Goal: Task Accomplishment & Management: Manage account settings

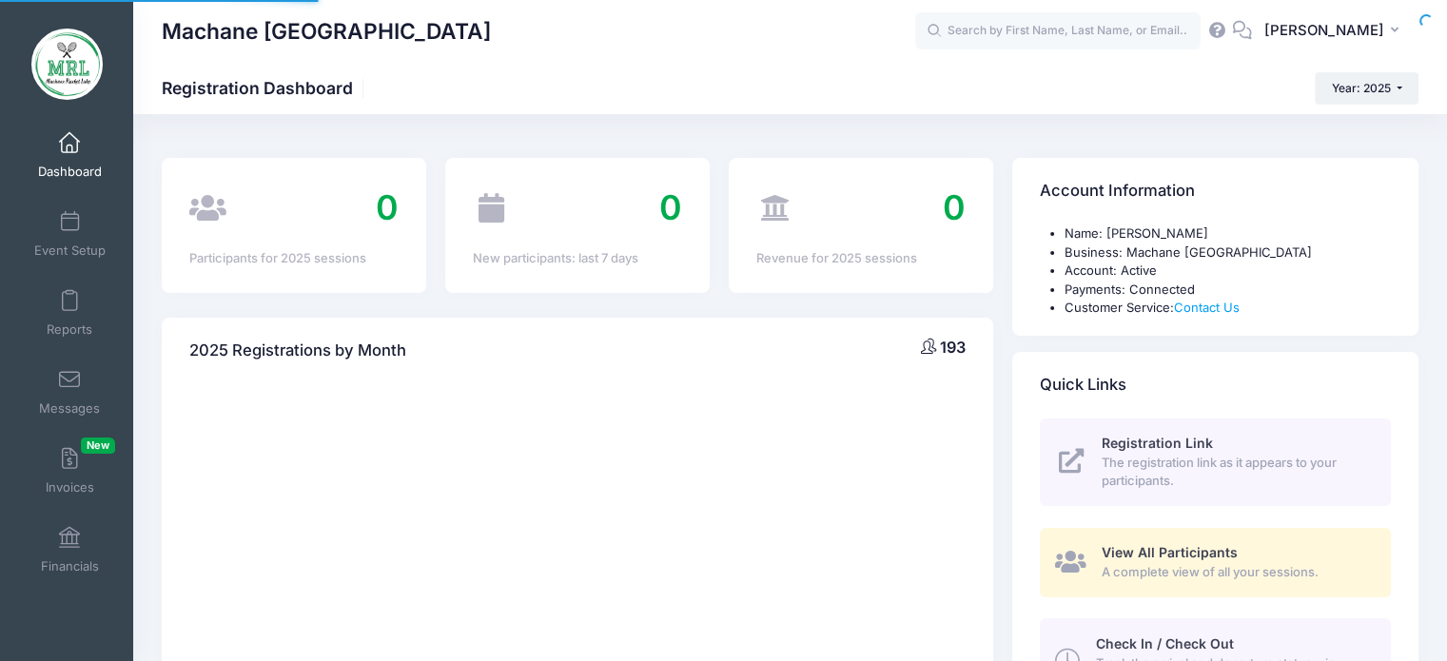
select select
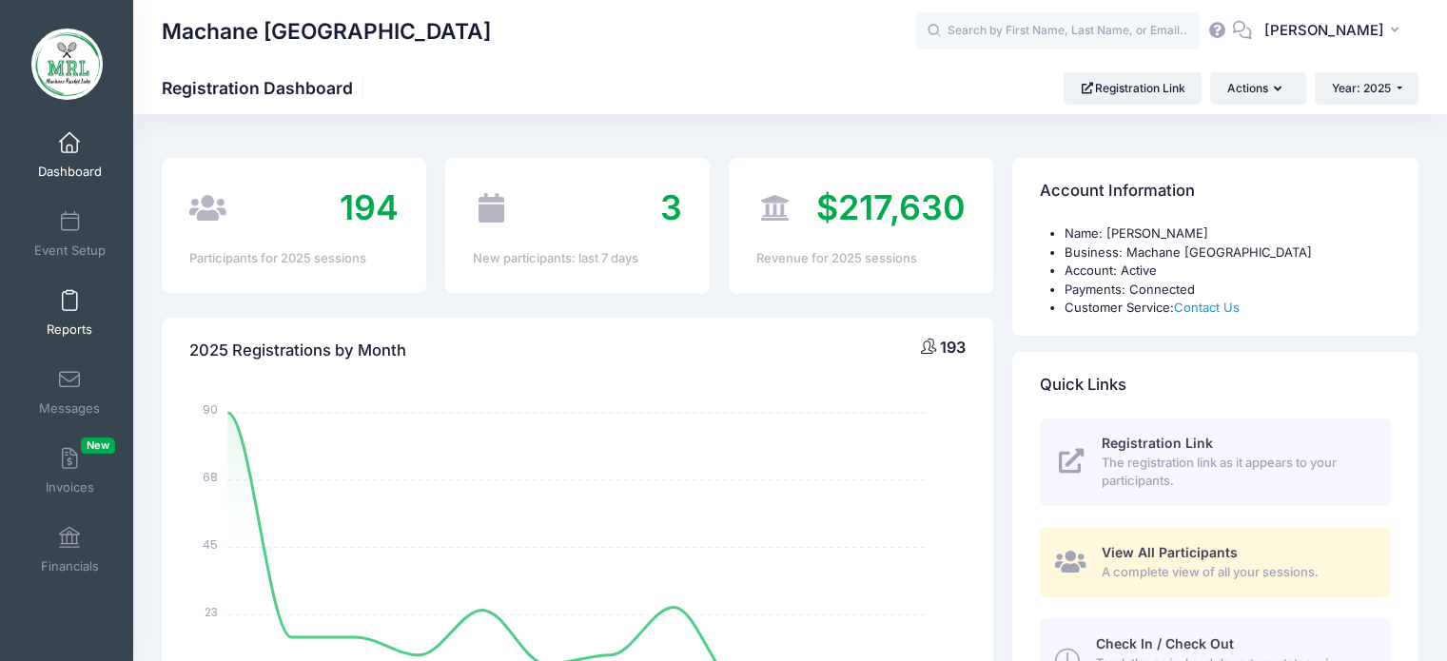
click at [72, 315] on link "Reports" at bounding box center [70, 313] width 90 height 67
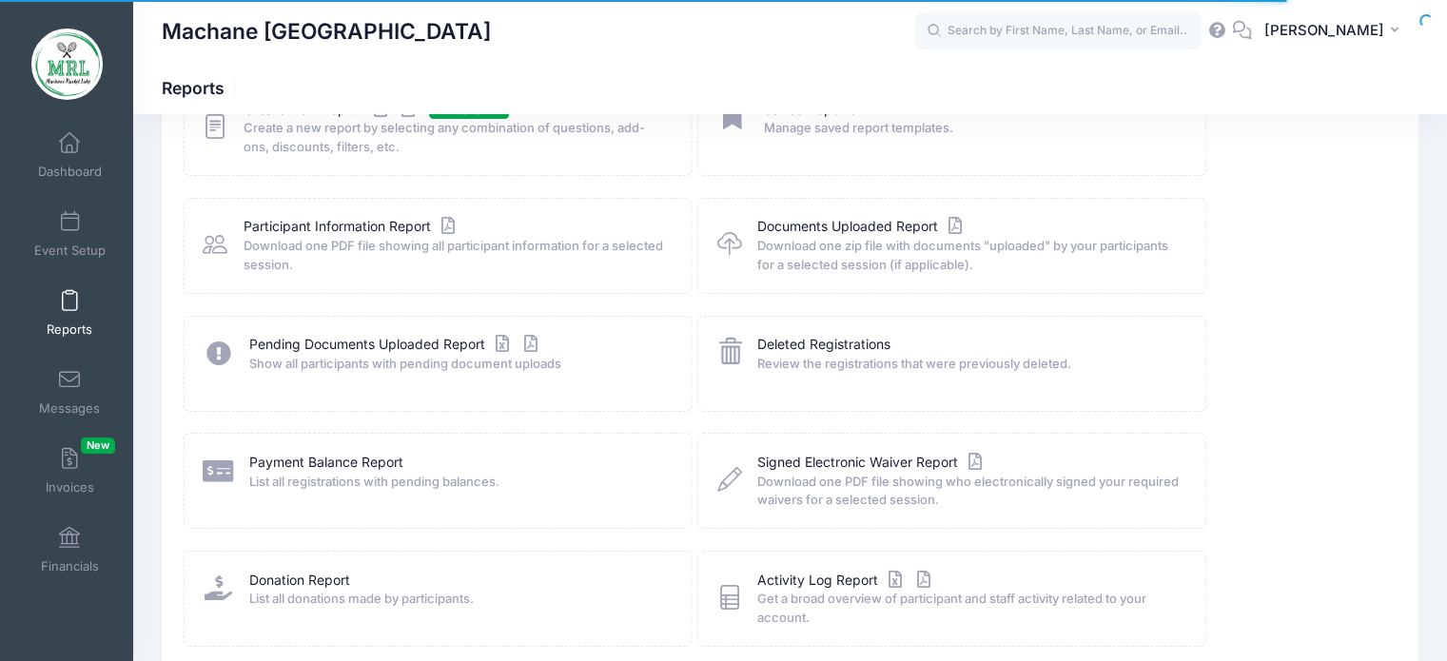
scroll to position [155, 0]
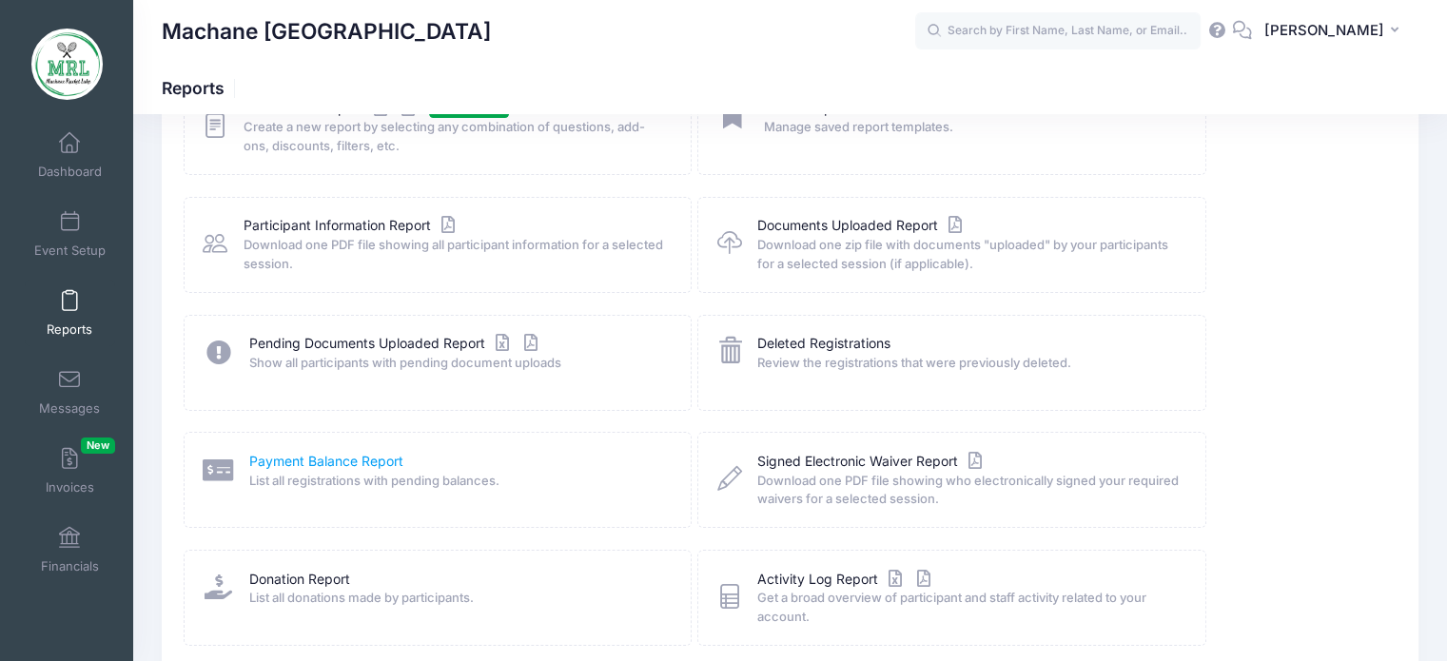
click at [324, 463] on link "Payment Balance Report" at bounding box center [326, 462] width 154 height 20
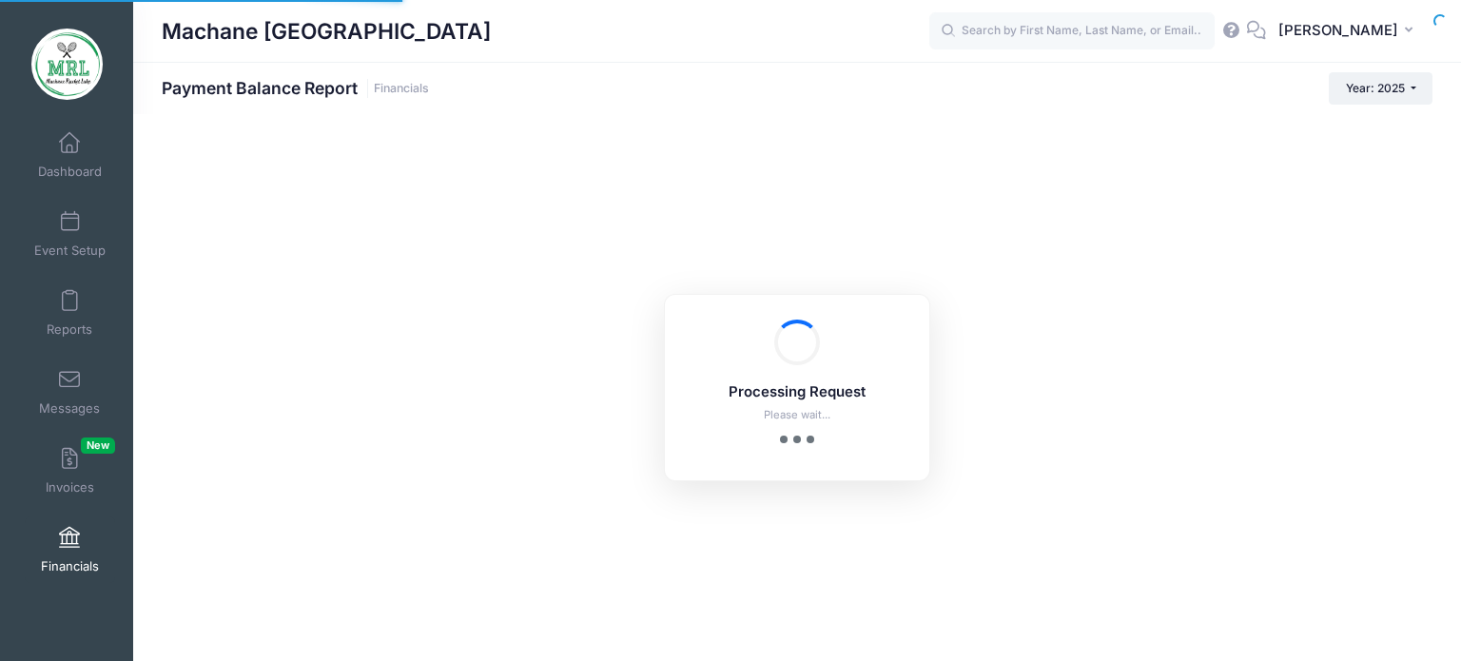
select select "10"
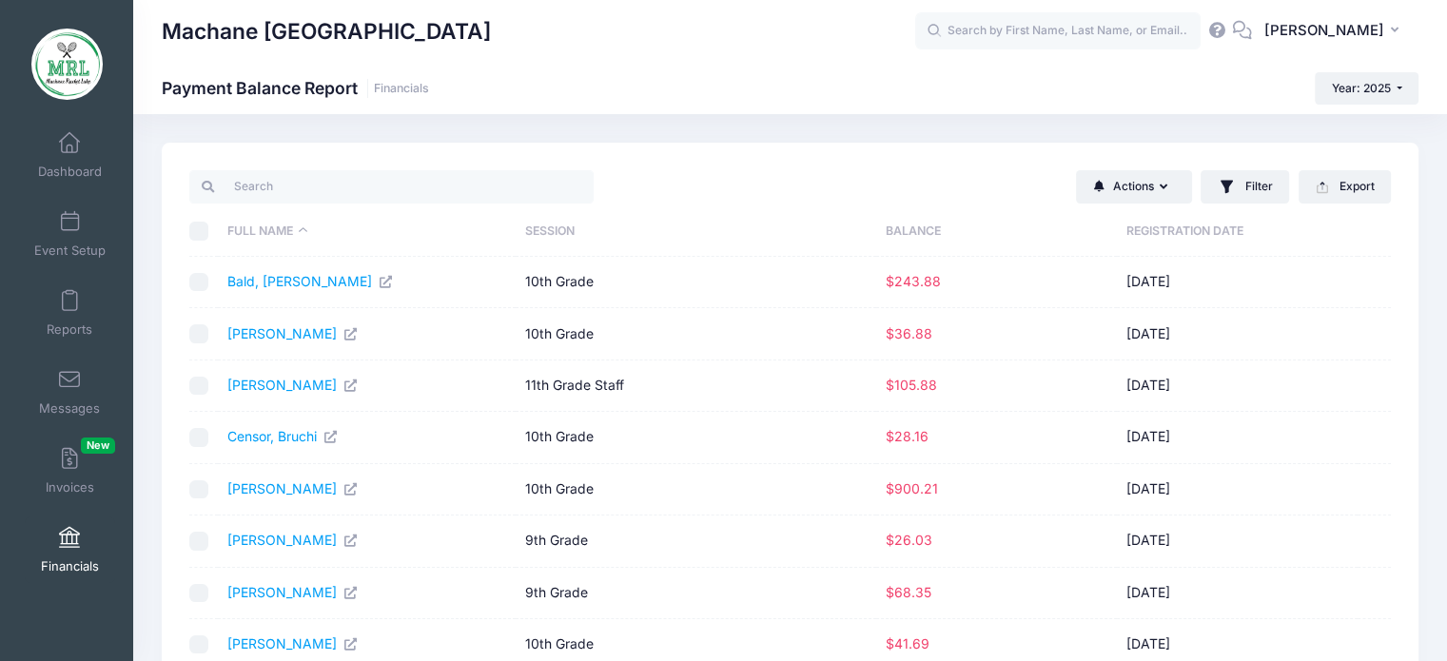
click at [943, 29] on icon at bounding box center [934, 31] width 17 height 17
click at [976, 21] on input "text" at bounding box center [1057, 31] width 285 height 38
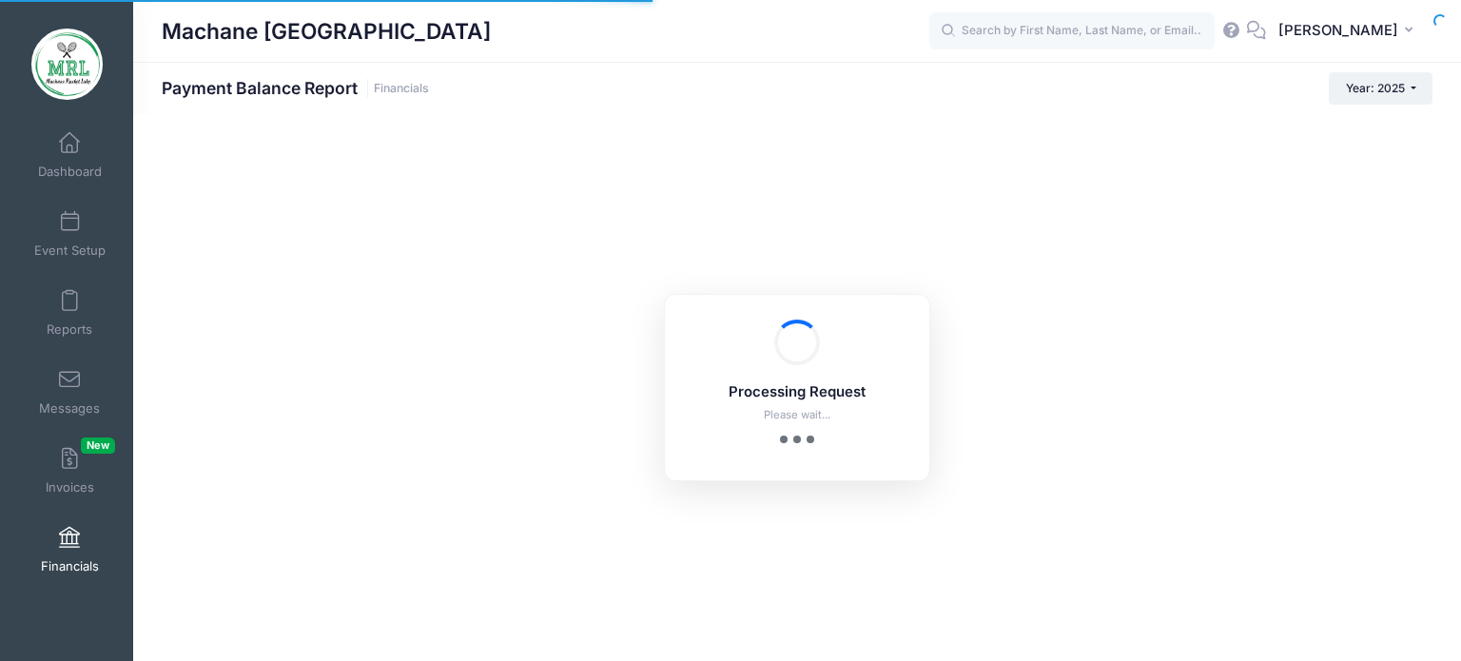
select select "10"
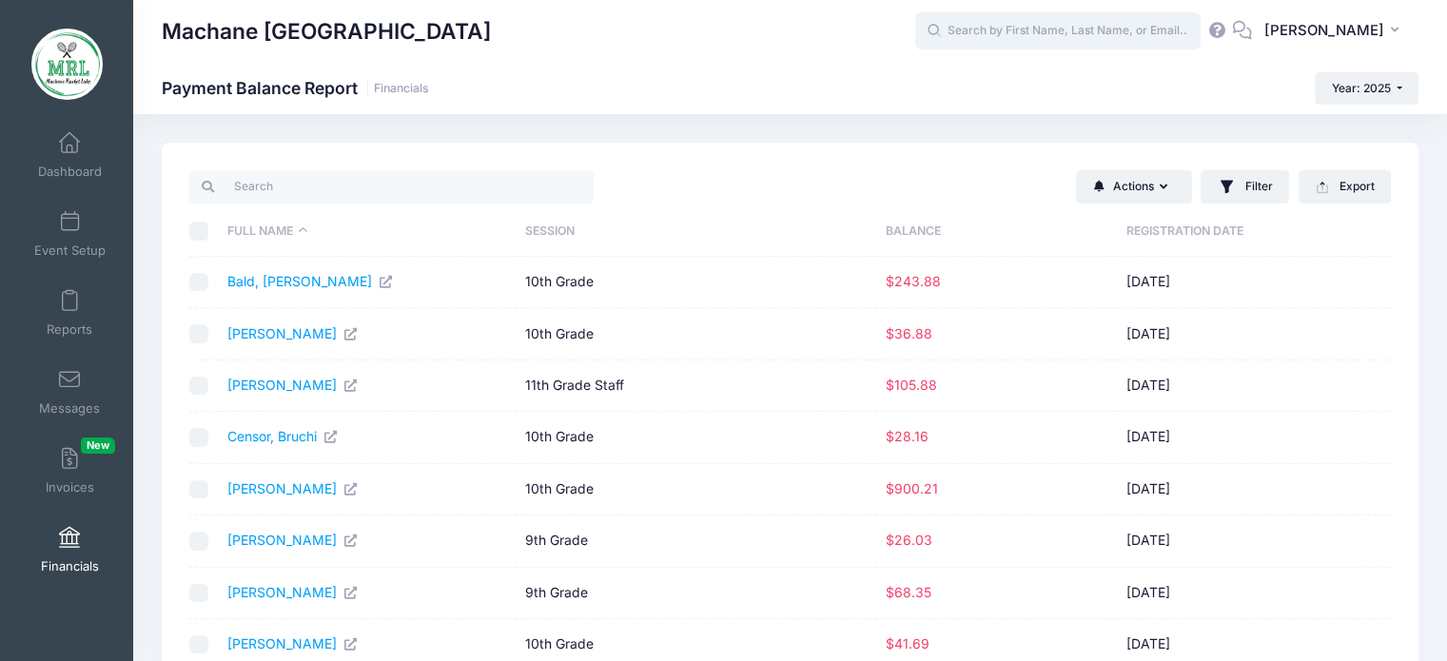
drag, startPoint x: 980, startPoint y: 22, endPoint x: 955, endPoint y: 29, distance: 25.9
click at [955, 29] on input "text" at bounding box center [1057, 31] width 285 height 38
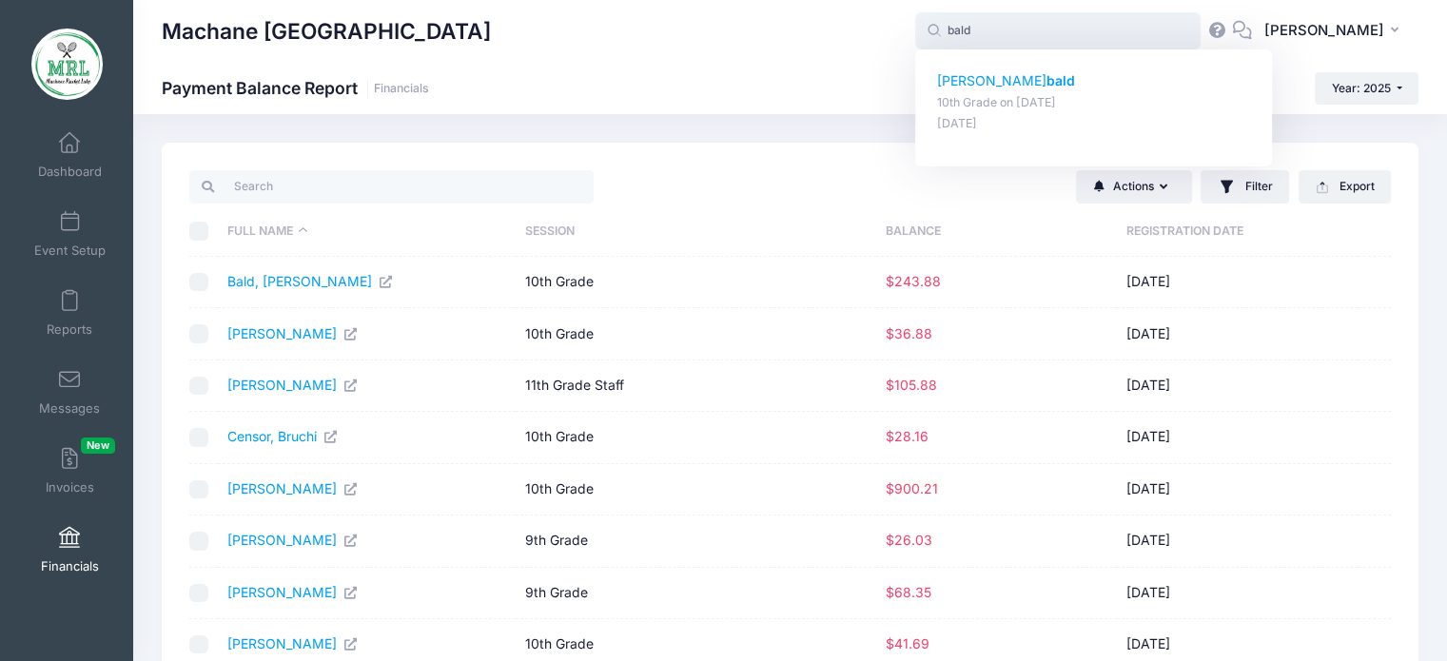
click at [1046, 83] on strong "bald" at bounding box center [1060, 80] width 29 height 16
type input "Goldie bald (10th Grade, Aug-14, 2025)"
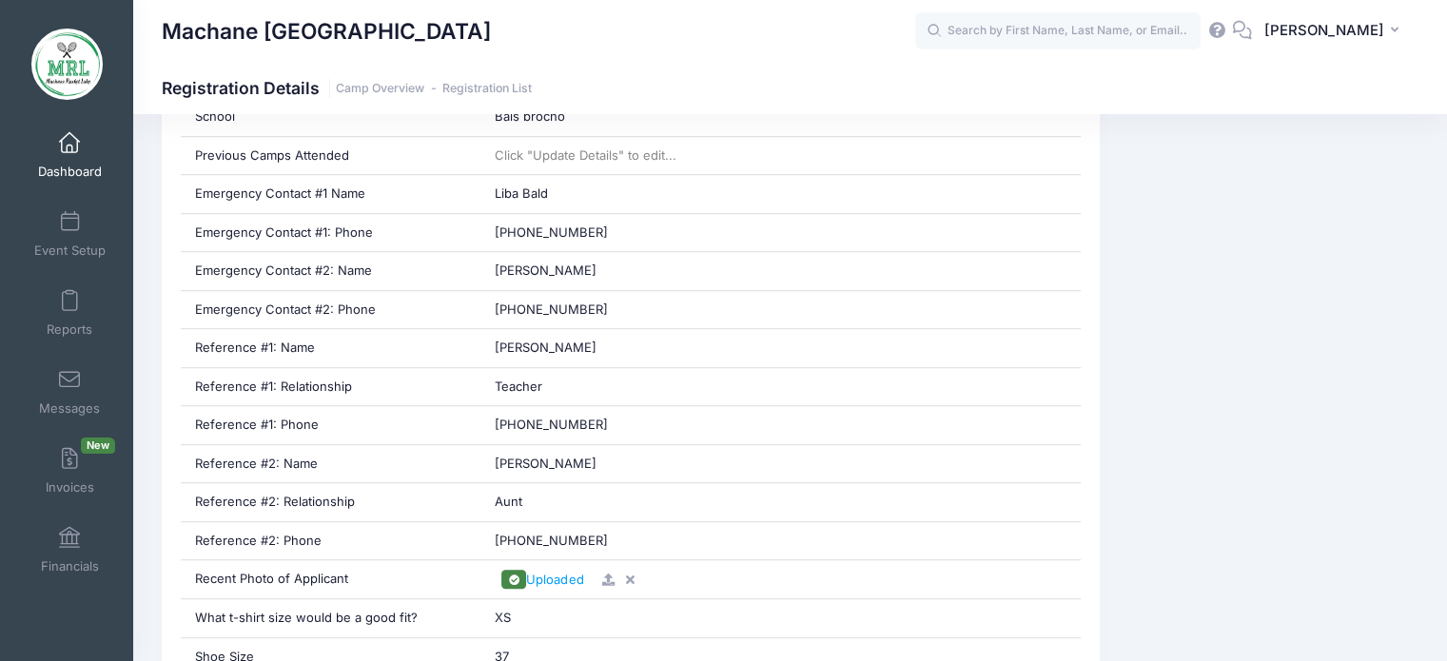
scroll to position [1195, 0]
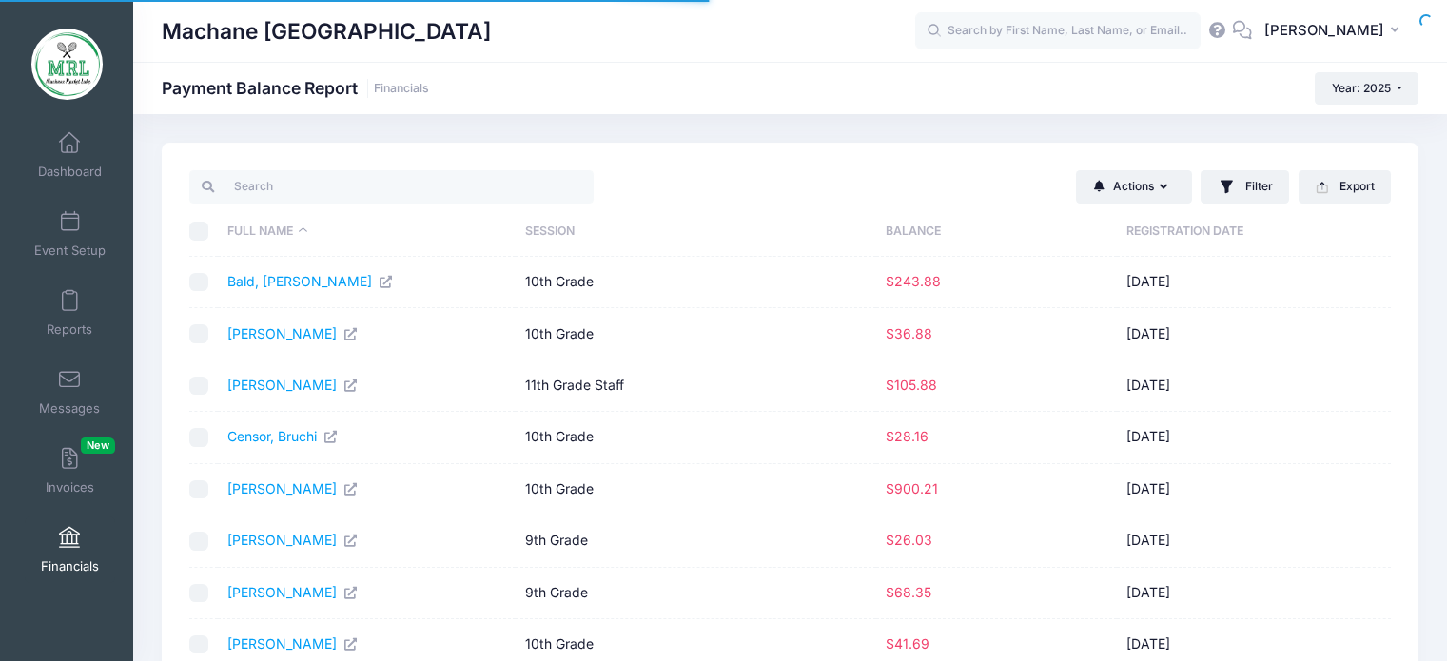
select select "10"
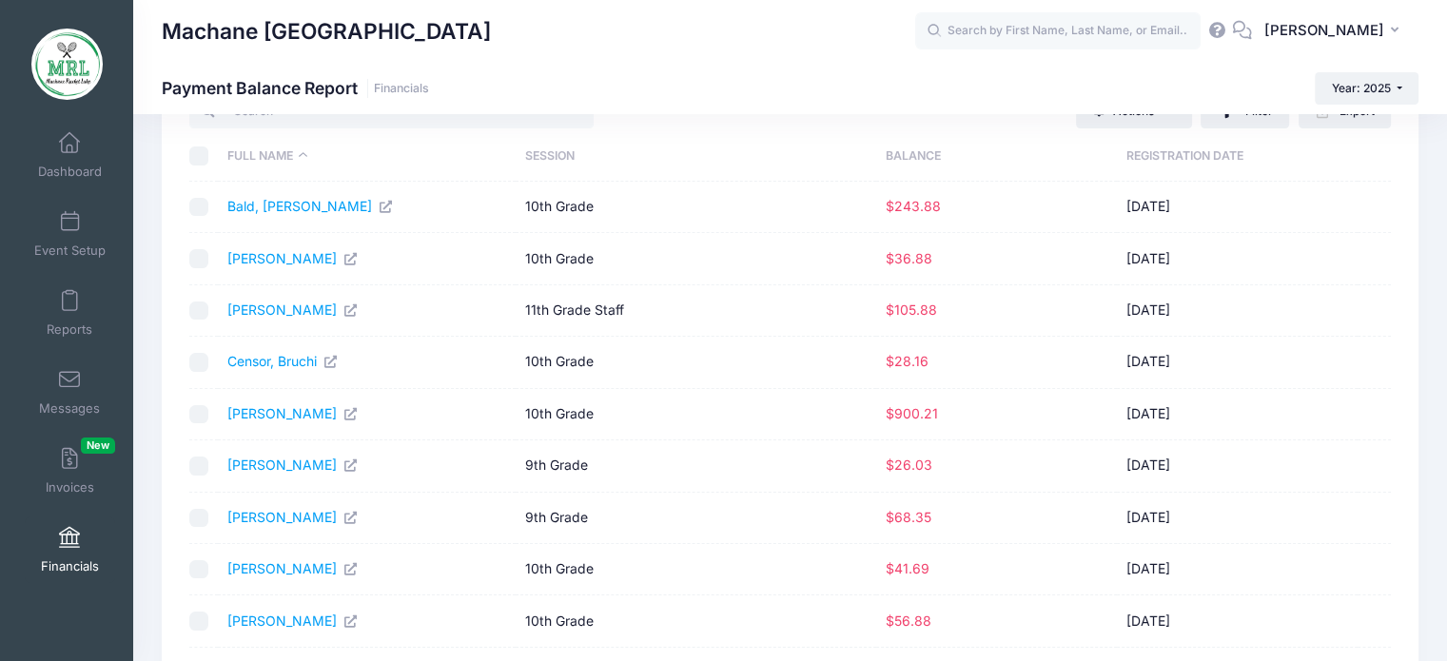
scroll to position [80, 0]
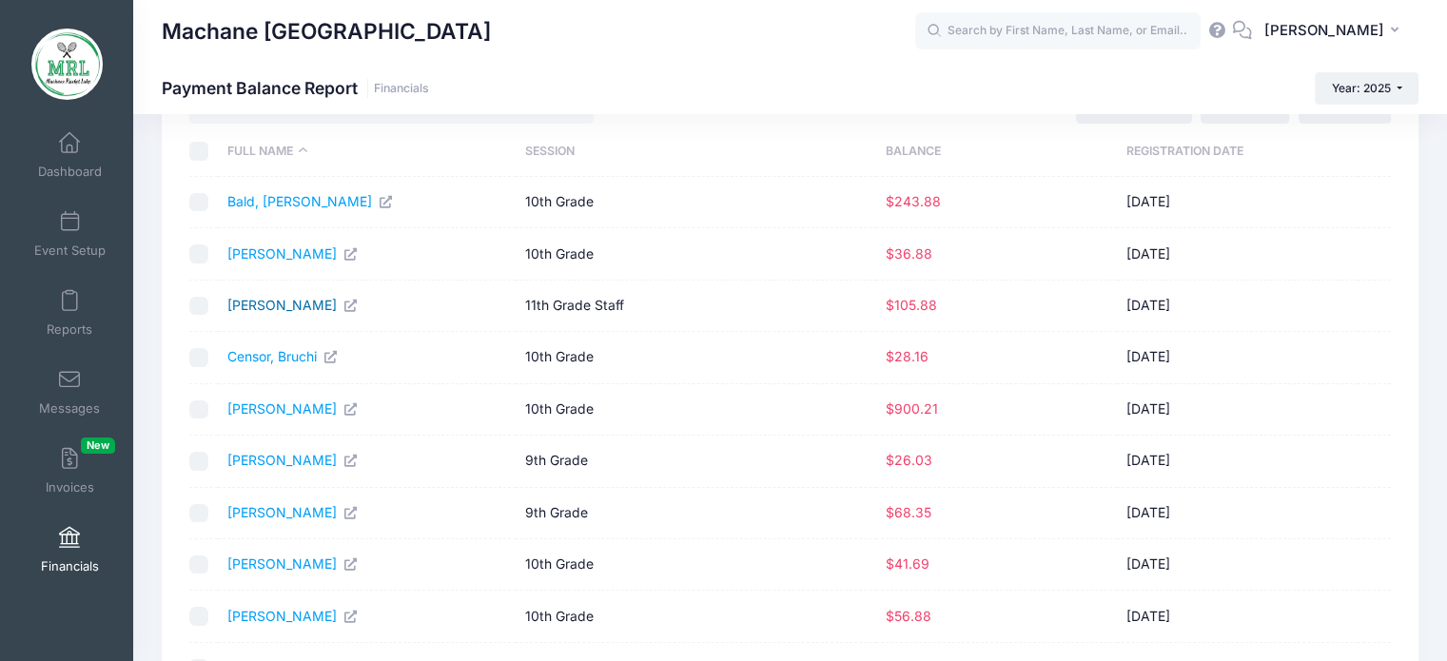
click at [244, 303] on link "Blech, Leah" at bounding box center [292, 305] width 131 height 16
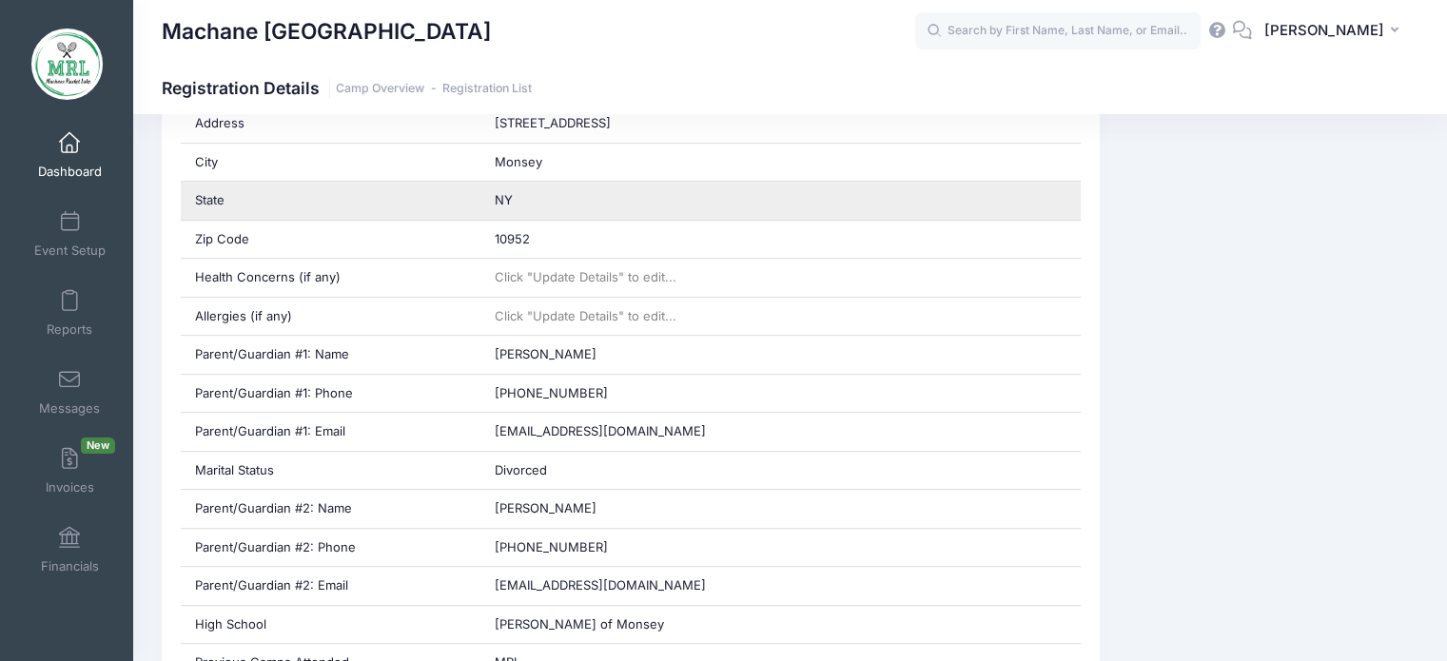
scroll to position [738, 0]
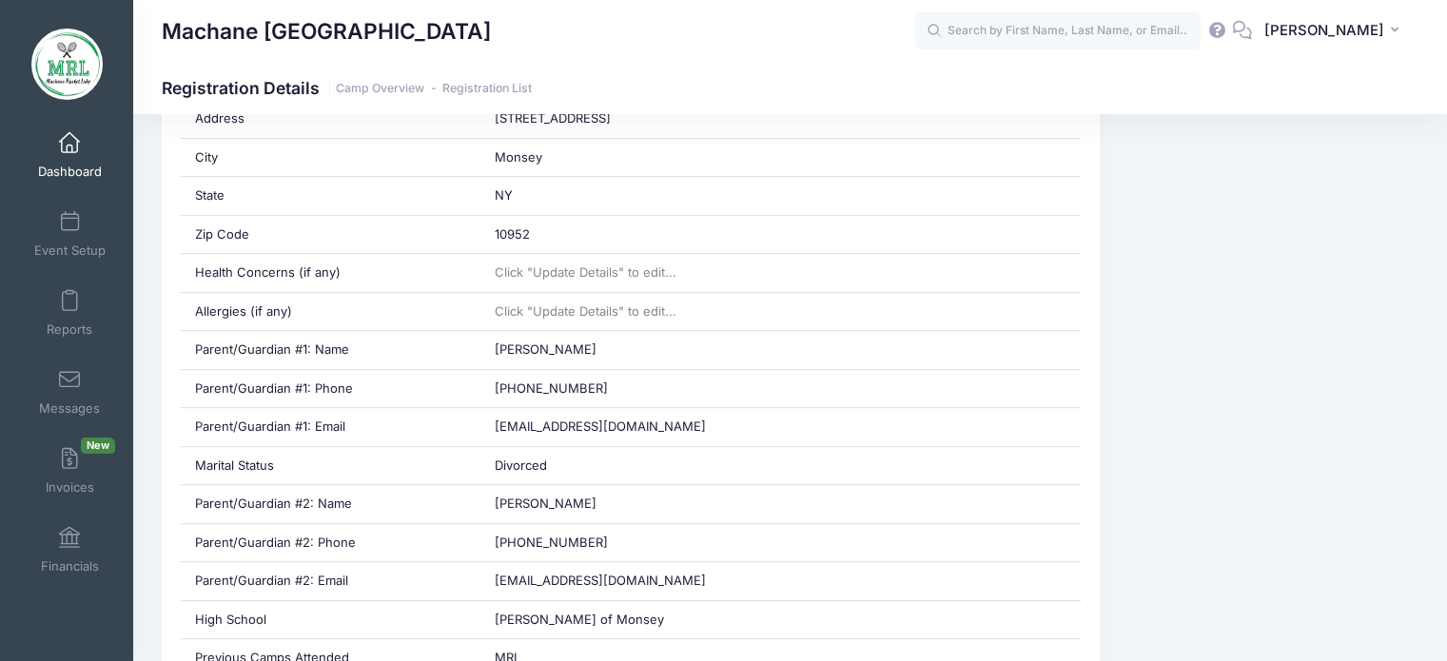
click at [76, 164] on span "Dashboard" at bounding box center [70, 172] width 64 height 16
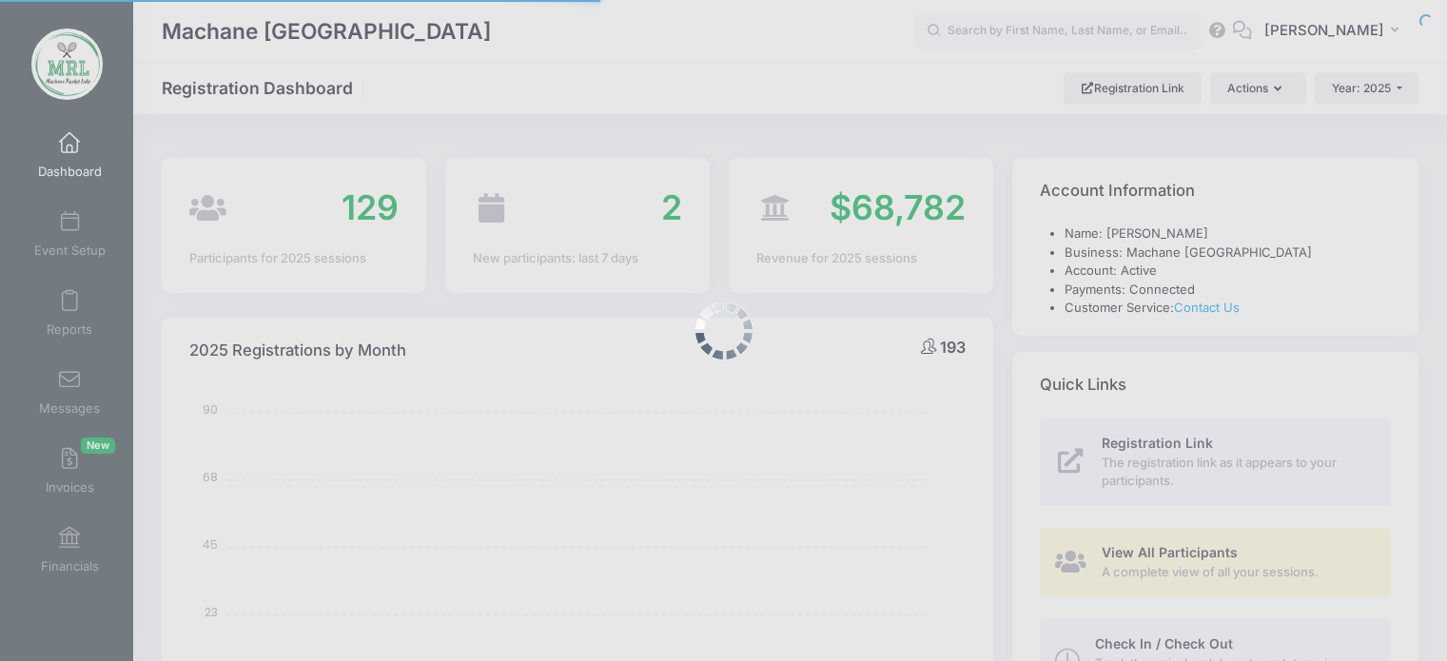
select select
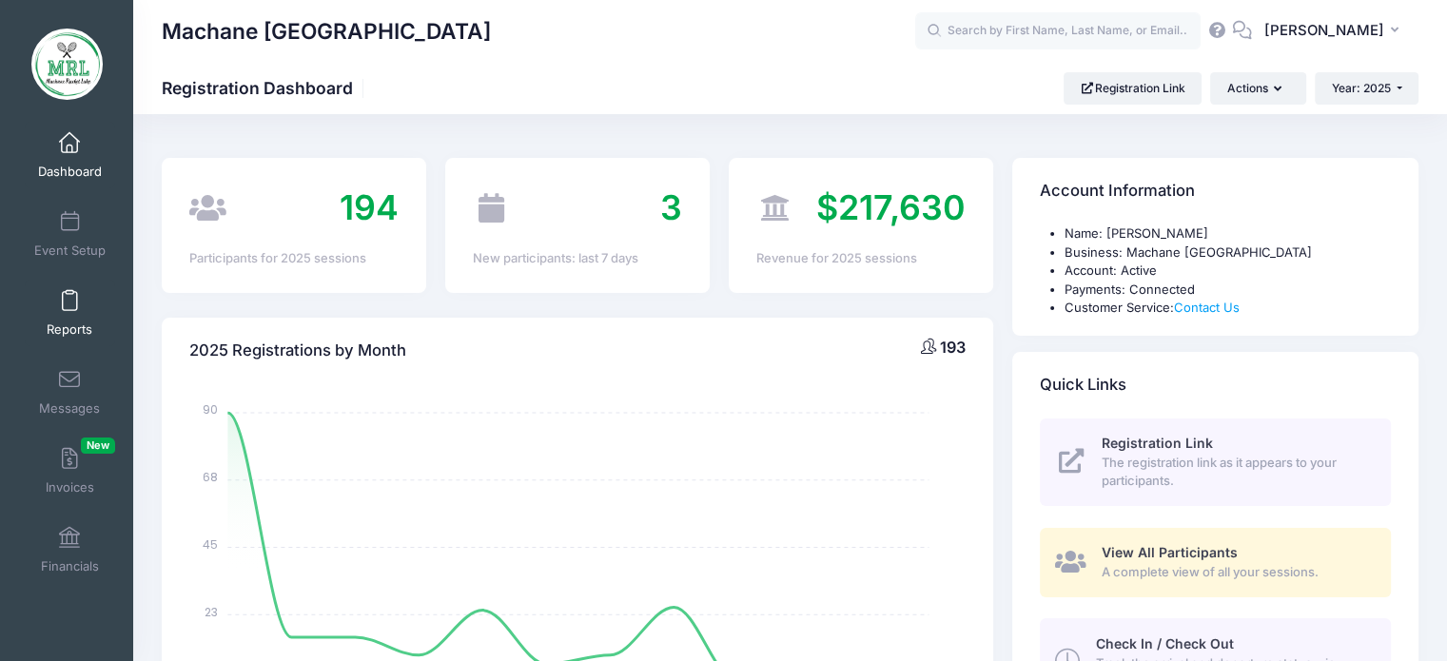
click at [69, 303] on span at bounding box center [69, 301] width 0 height 21
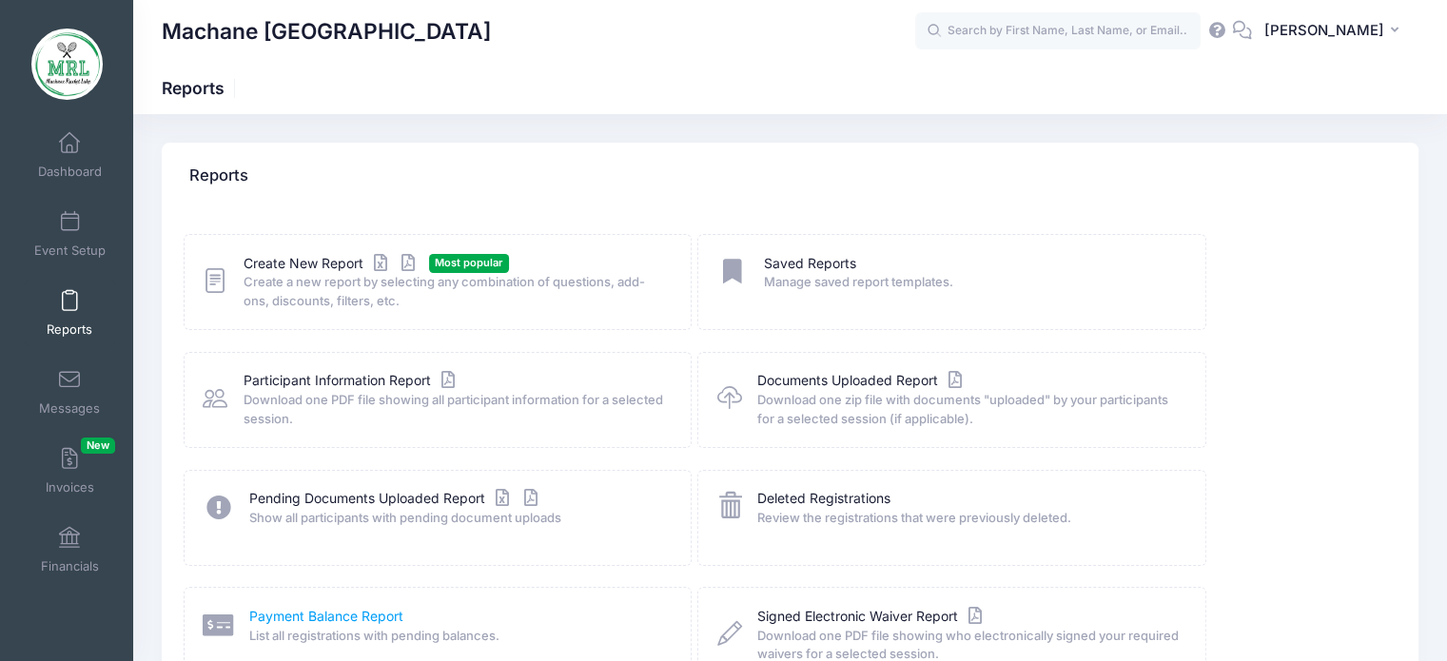
click at [310, 616] on link "Payment Balance Report" at bounding box center [326, 617] width 154 height 20
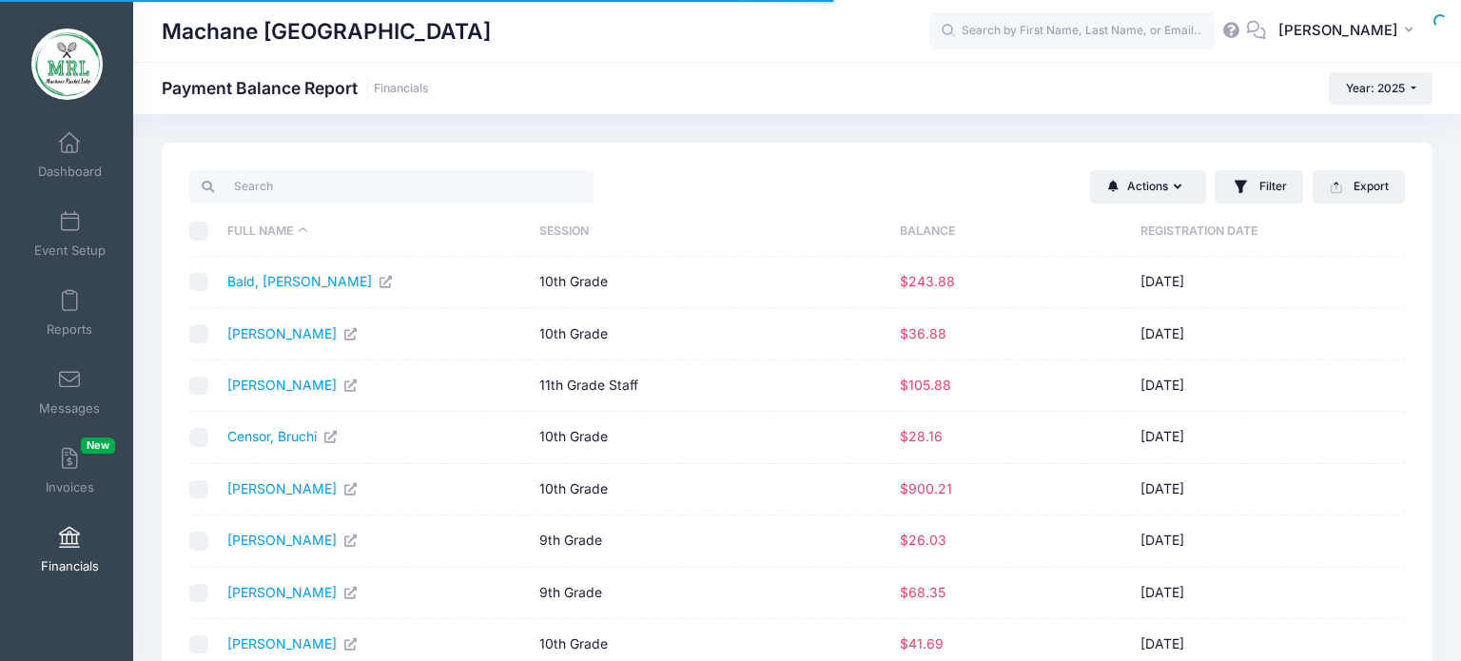
select select "10"
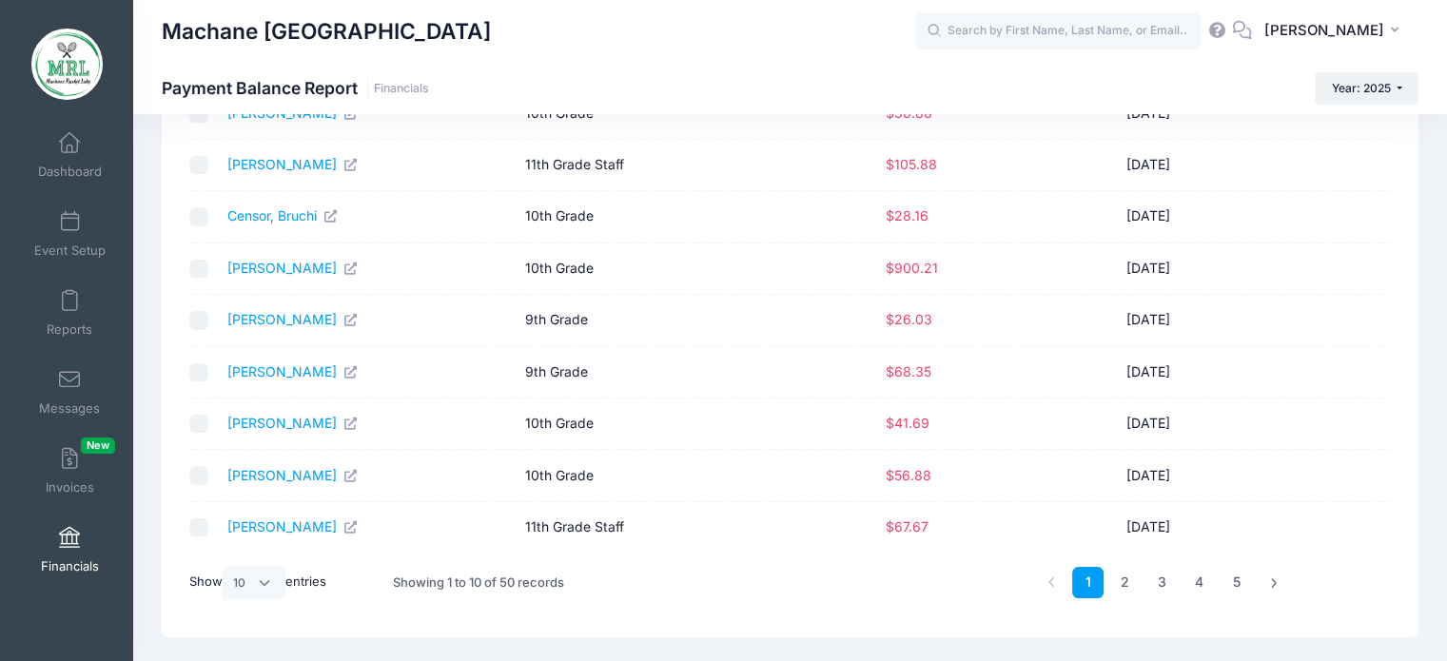
scroll to position [224, 0]
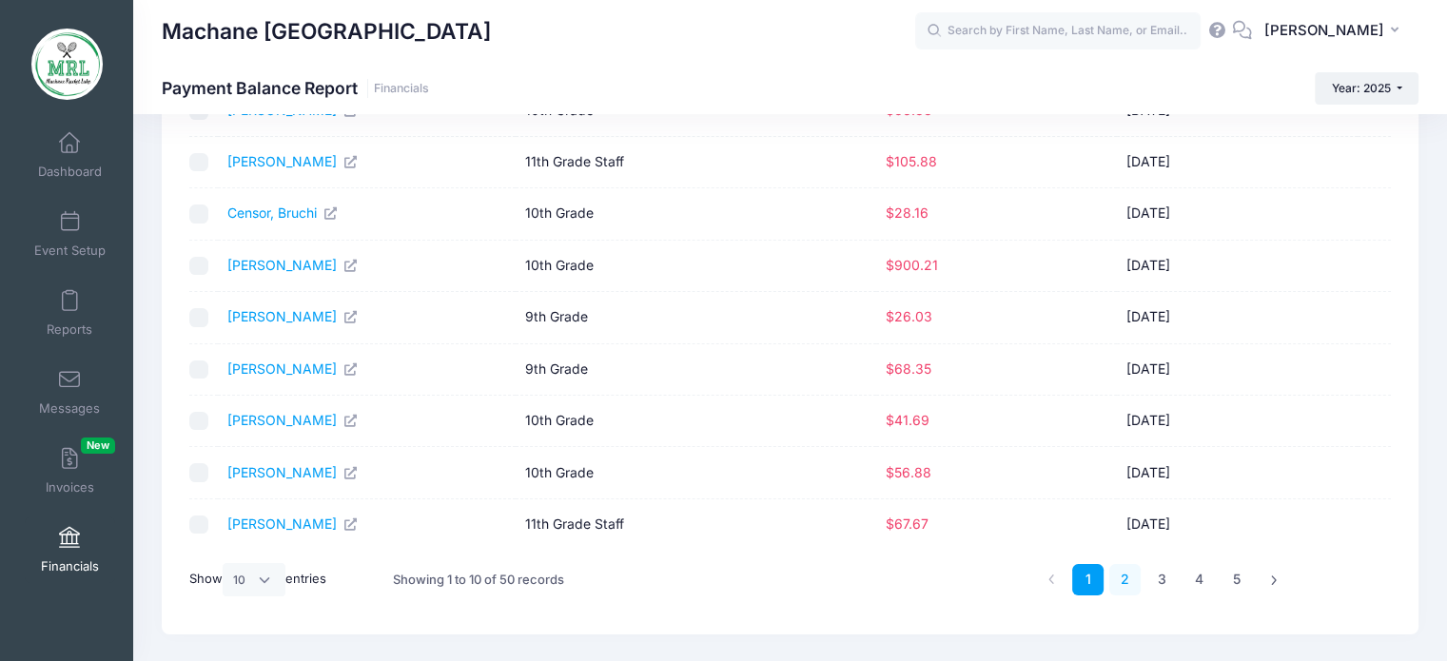
click at [1122, 580] on link "2" at bounding box center [1124, 579] width 31 height 31
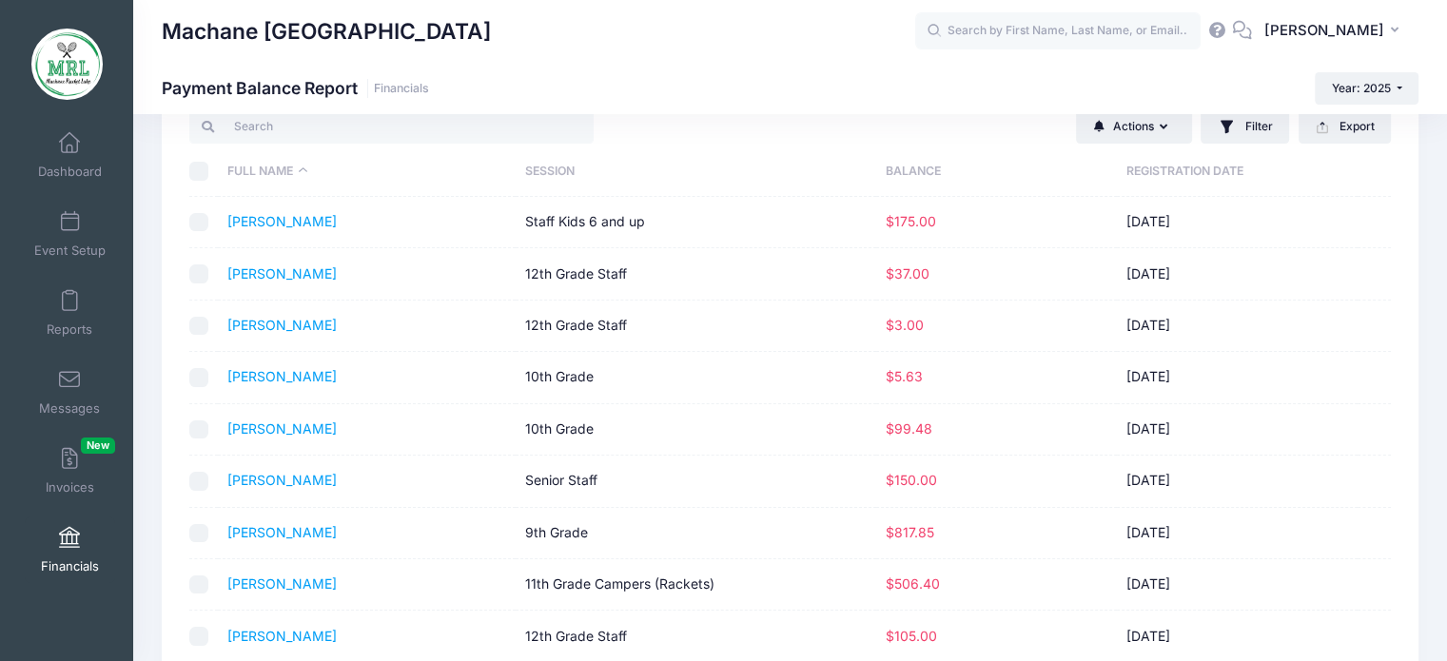
scroll to position [266, 0]
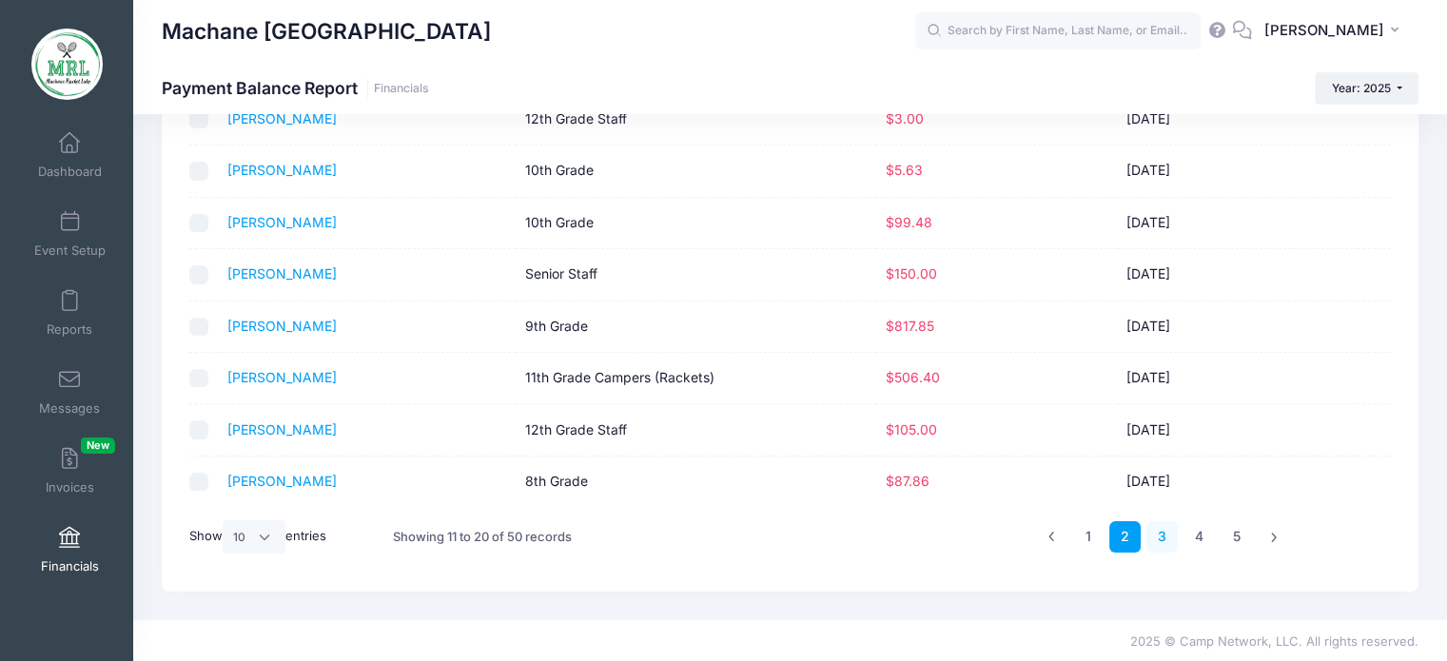
click at [1164, 536] on link "3" at bounding box center [1161, 536] width 31 height 31
click at [1202, 542] on link "4" at bounding box center [1198, 536] width 31 height 31
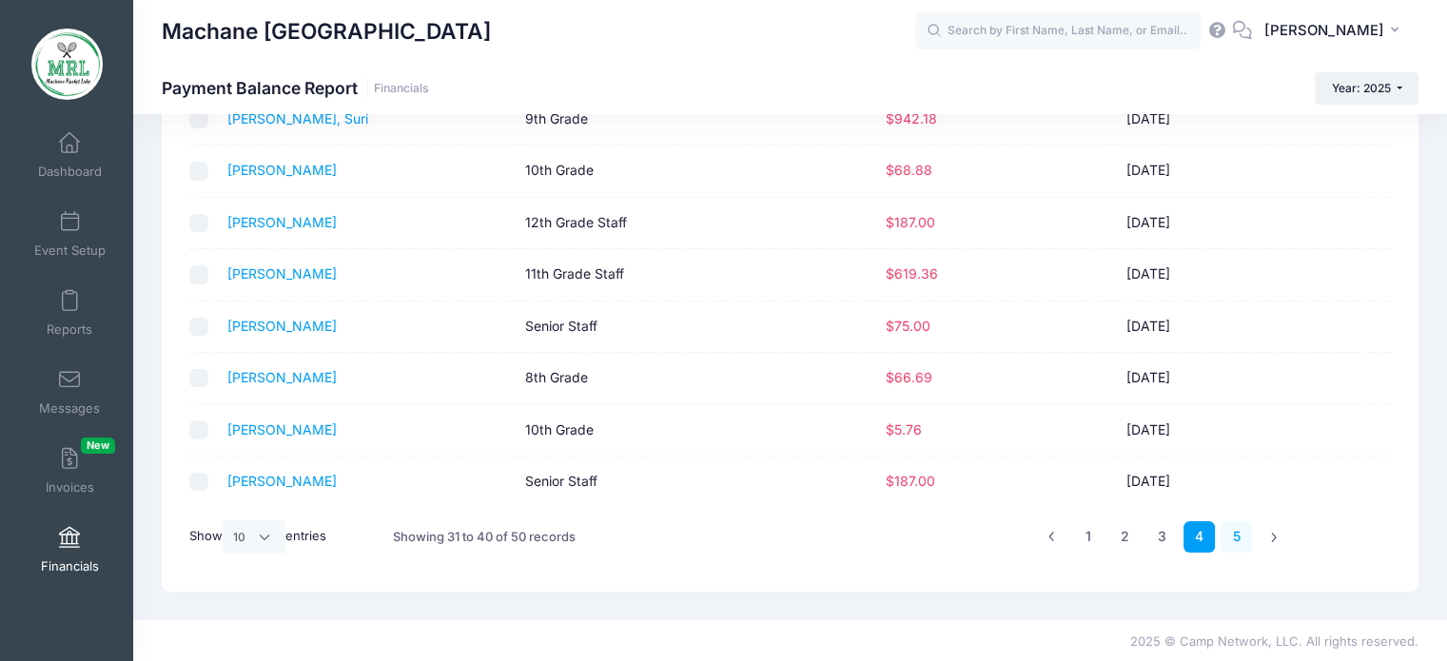
click at [1242, 532] on link "5" at bounding box center [1235, 536] width 31 height 31
click at [1089, 529] on link "1" at bounding box center [1087, 536] width 31 height 31
click at [1126, 551] on div "1 2 3 4 5" at bounding box center [1162, 537] width 254 height 60
click at [1125, 536] on link "2" at bounding box center [1124, 536] width 31 height 31
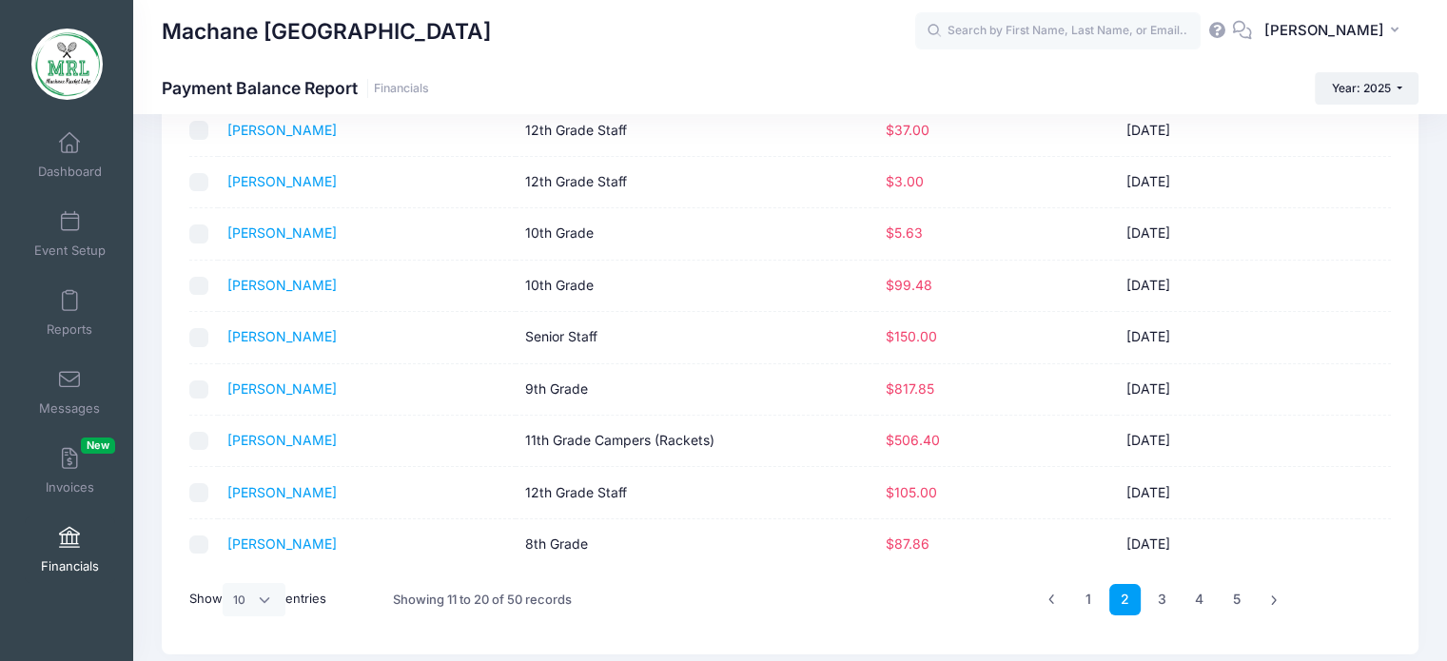
scroll to position [217, 0]
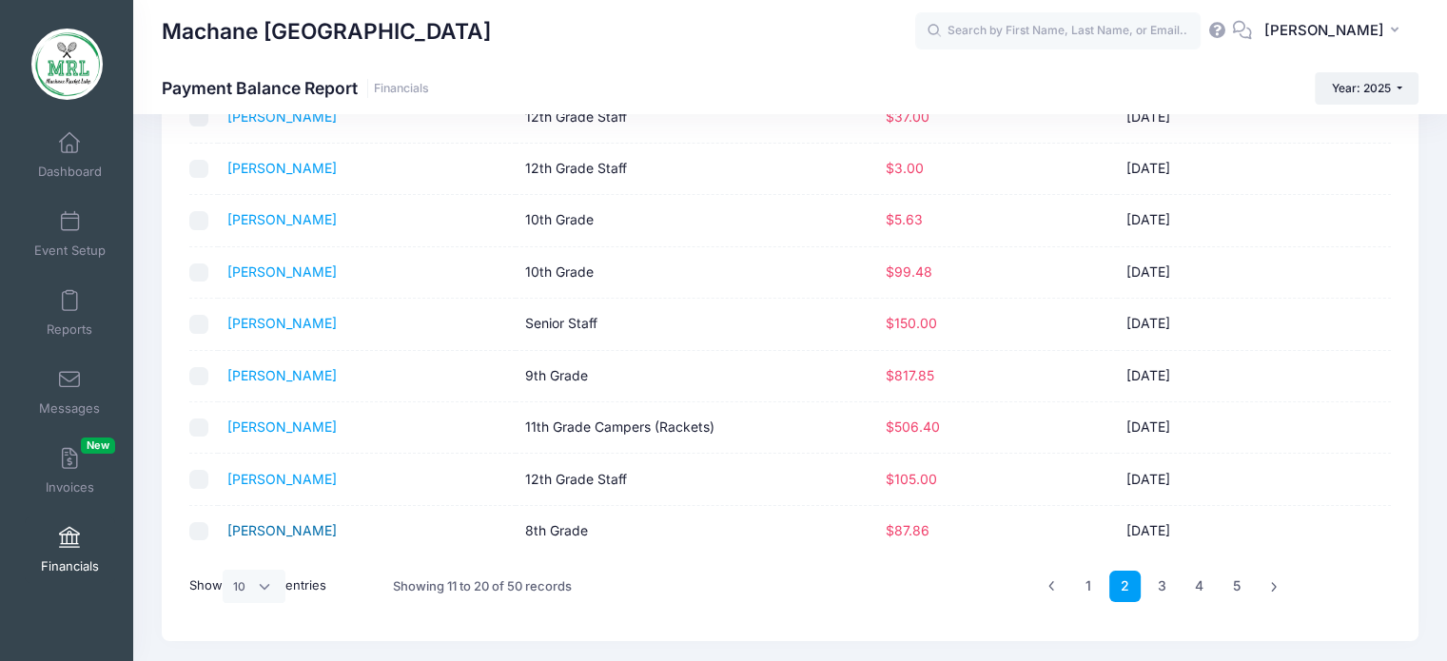
click at [280, 532] on link "Kaufman, Shalva" at bounding box center [281, 530] width 109 height 16
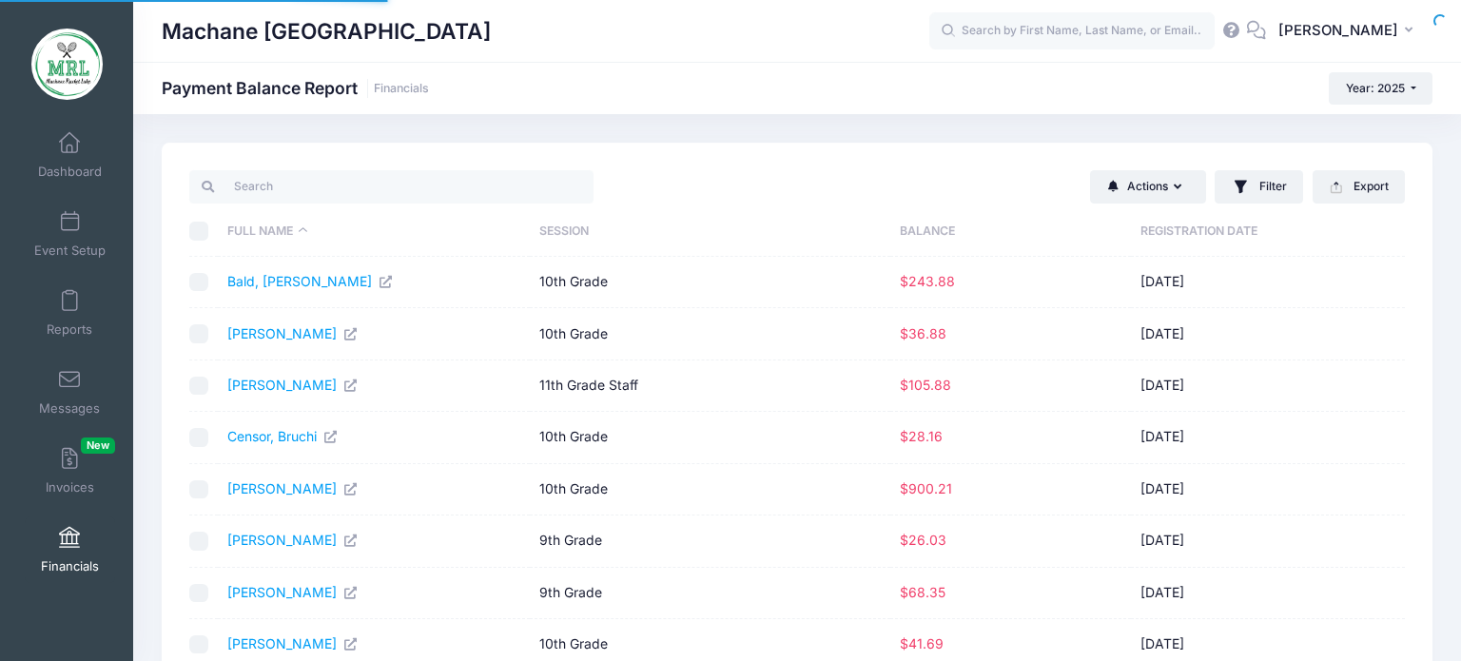
select select "10"
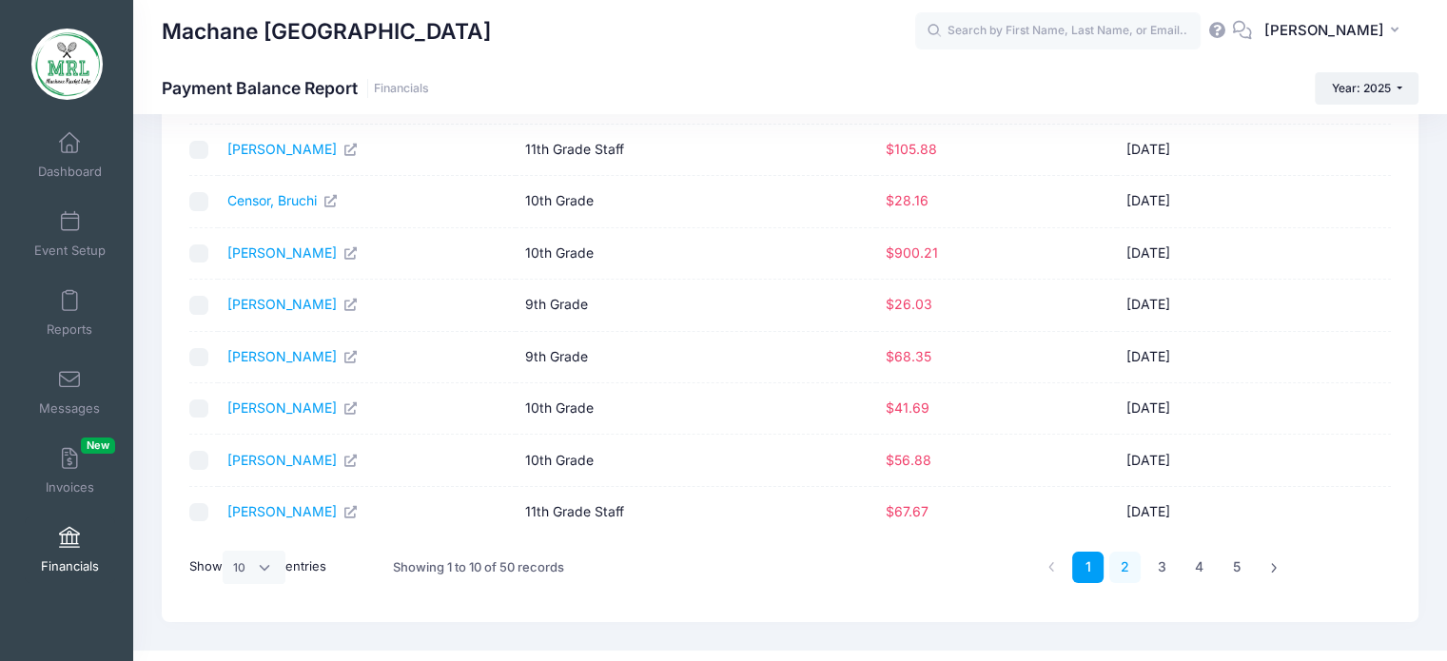
click at [1122, 556] on link "2" at bounding box center [1124, 567] width 31 height 31
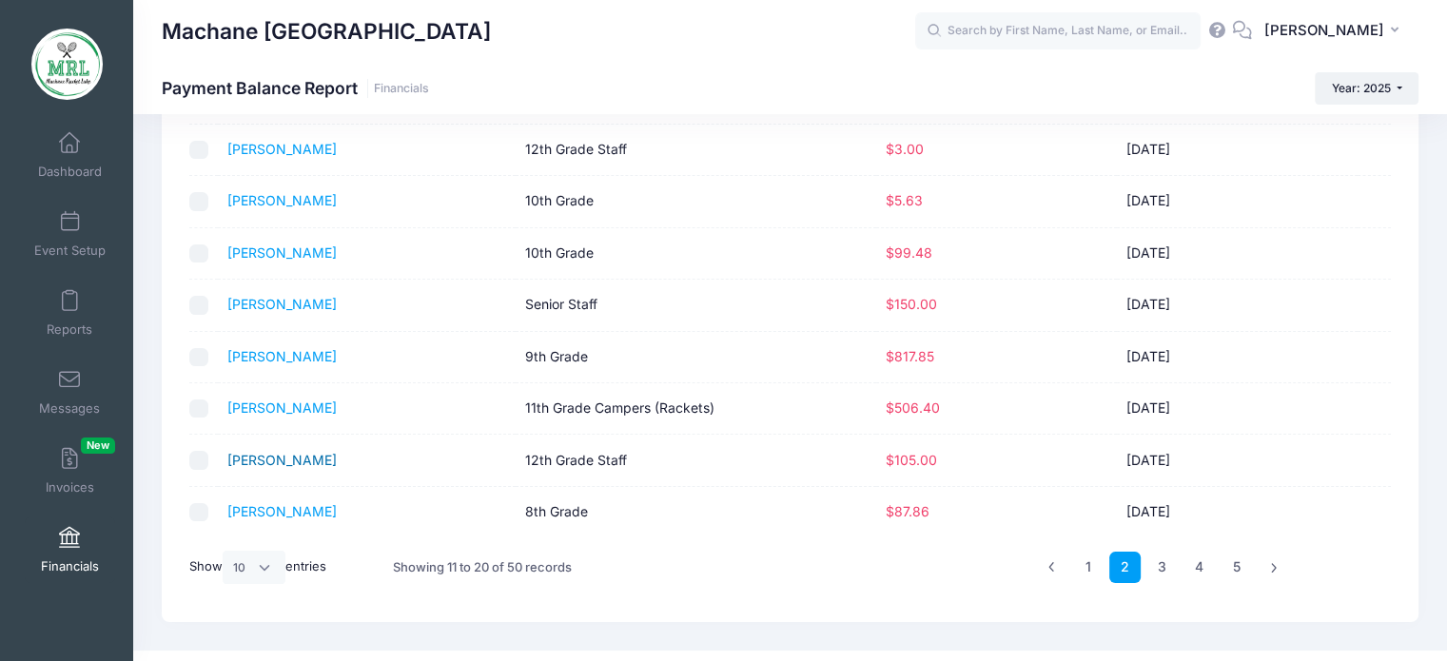
click at [244, 457] on link "[PERSON_NAME]" at bounding box center [281, 460] width 109 height 16
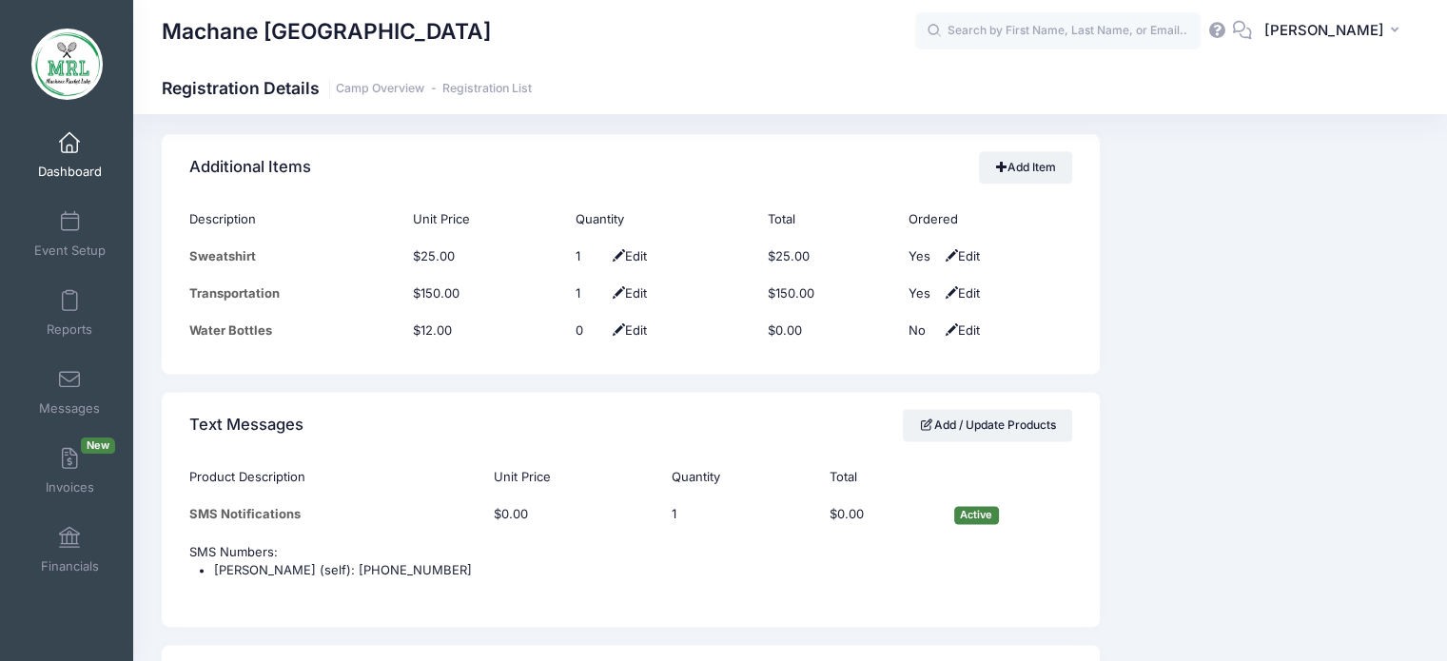
scroll to position [1927, 0]
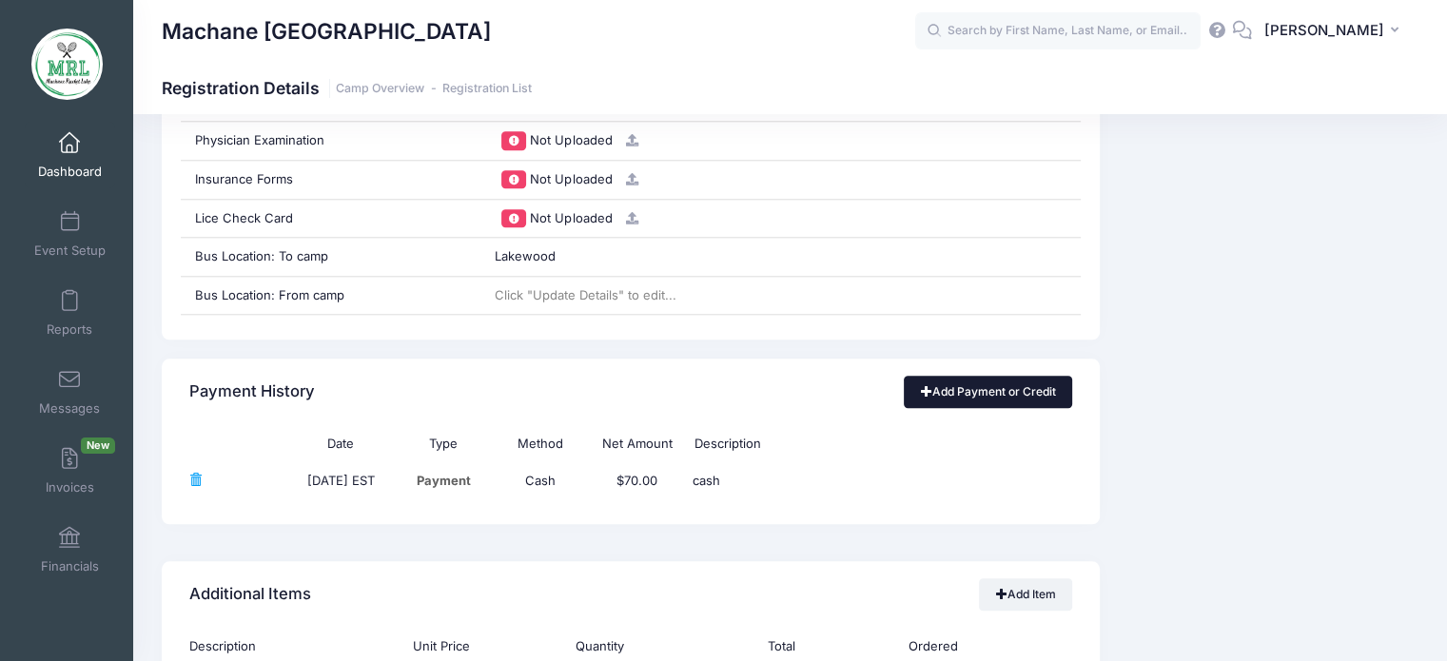
click at [984, 400] on link "Add Payment or Credit" at bounding box center [988, 392] width 168 height 32
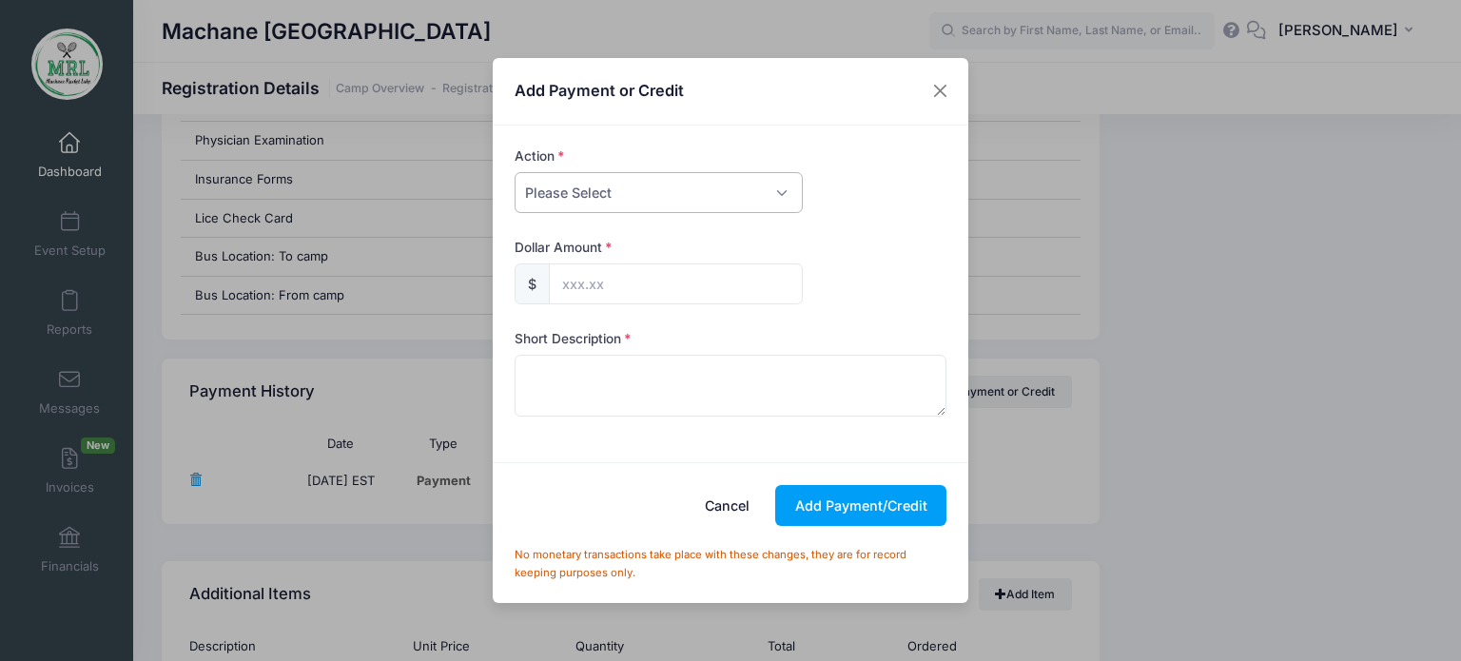
click at [692, 191] on select "Please Select Payment Credit Refund (Offline)" at bounding box center [659, 192] width 288 height 41
select select "credit"
click at [515, 172] on select "Please Select Payment Credit Refund (Offline)" at bounding box center [659, 192] width 288 height 41
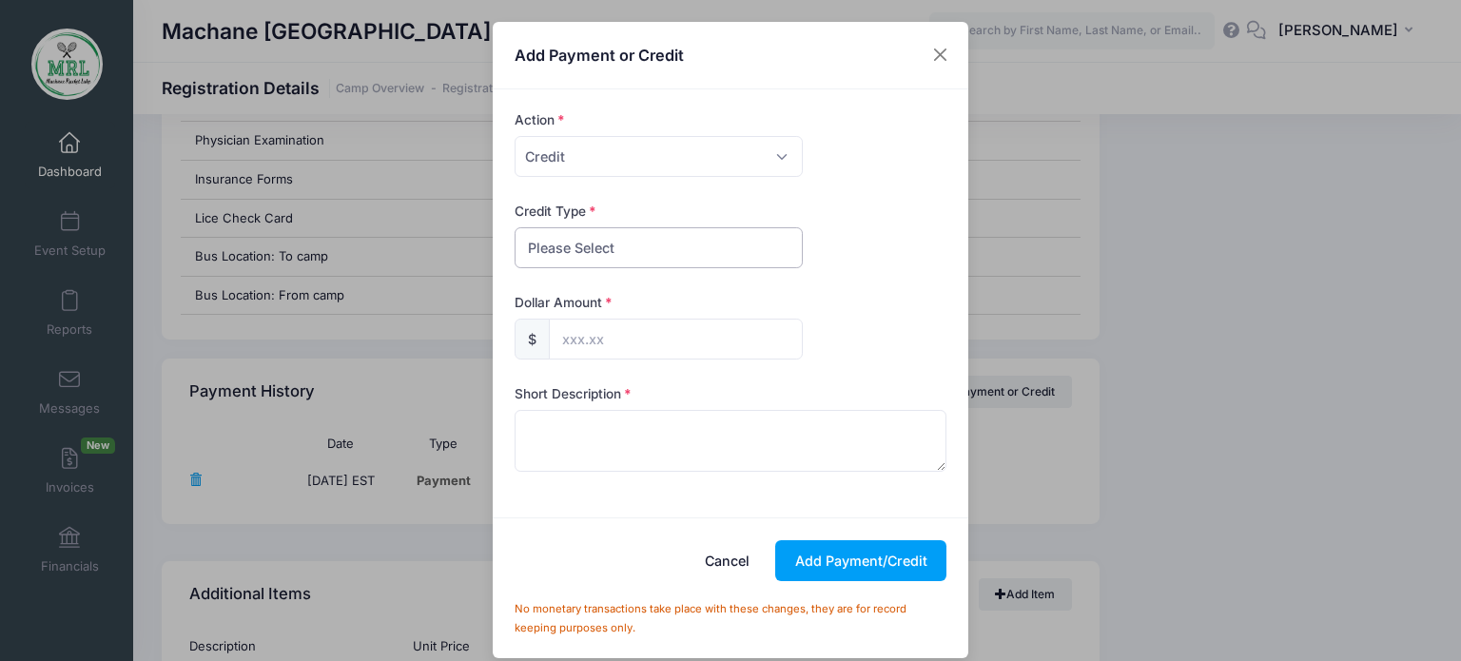
click at [621, 235] on select "Please Select Discount Scholarship Other" at bounding box center [659, 247] width 288 height 41
select select "discount"
click at [515, 227] on select "Please Select Discount Scholarship Other" at bounding box center [659, 247] width 288 height 41
click at [579, 324] on input "text" at bounding box center [676, 339] width 254 height 41
type input "105.00"
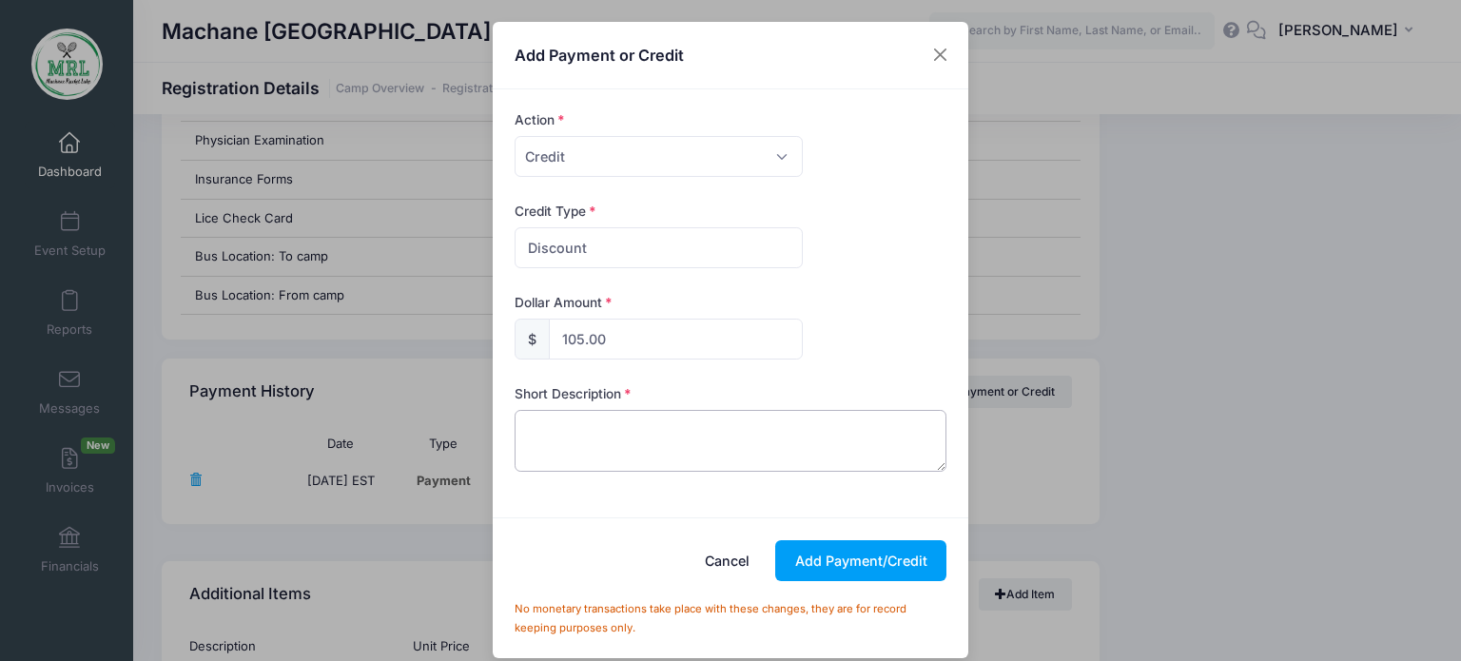
click at [620, 434] on textarea at bounding box center [731, 440] width 433 height 61
type textarea "discount"
click at [829, 555] on button "Add Payment/Credit" at bounding box center [860, 560] width 171 height 41
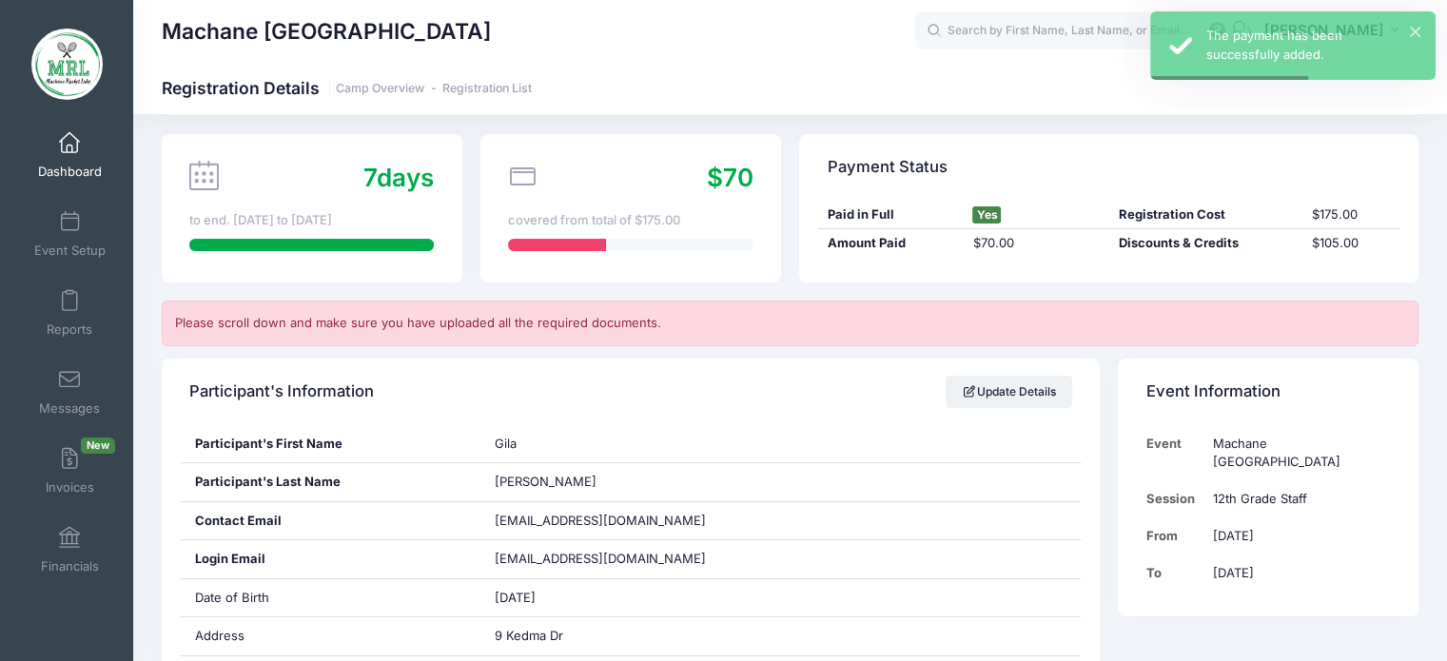
scroll to position [0, 0]
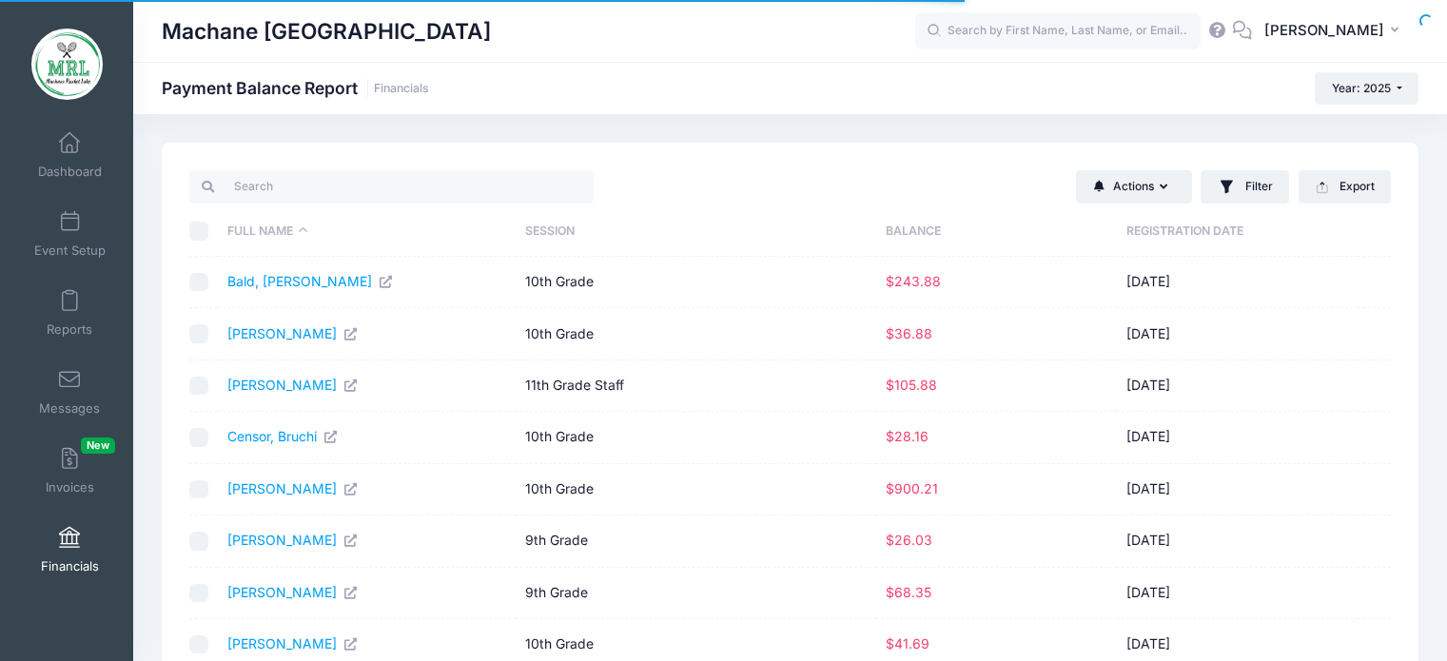
select select "10"
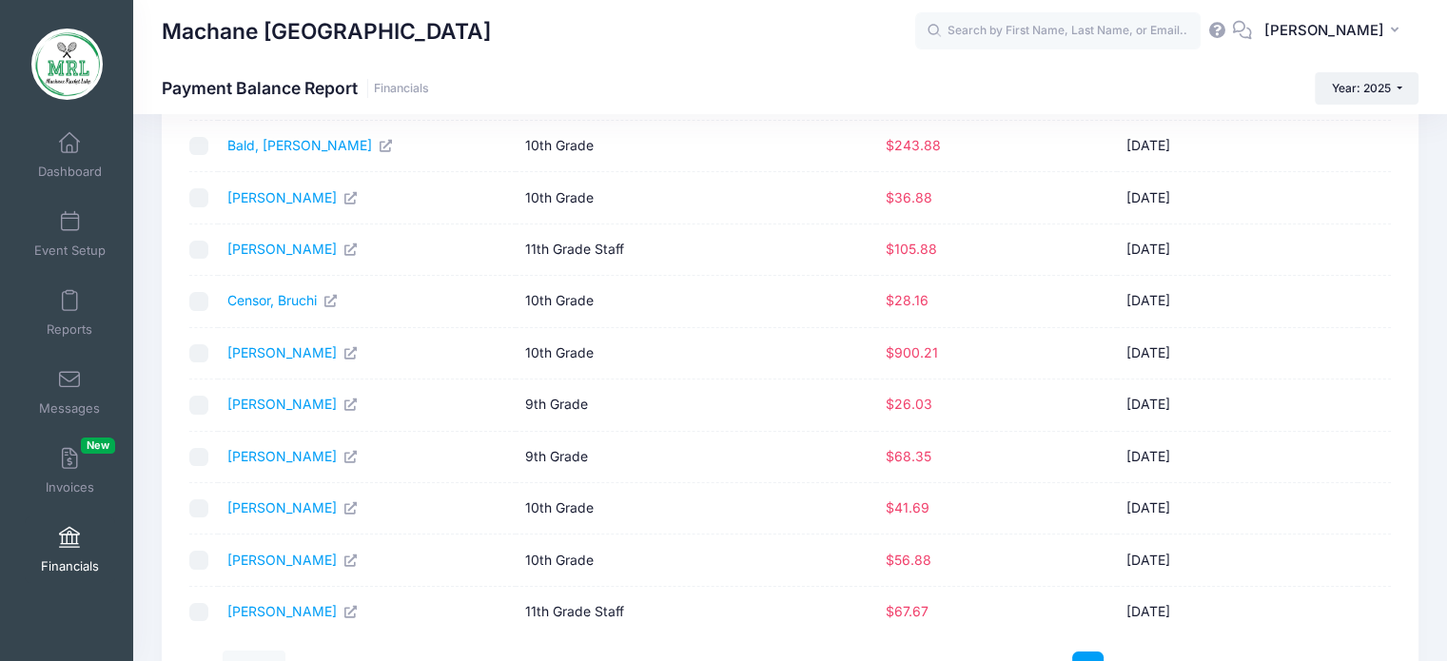
scroll to position [266, 0]
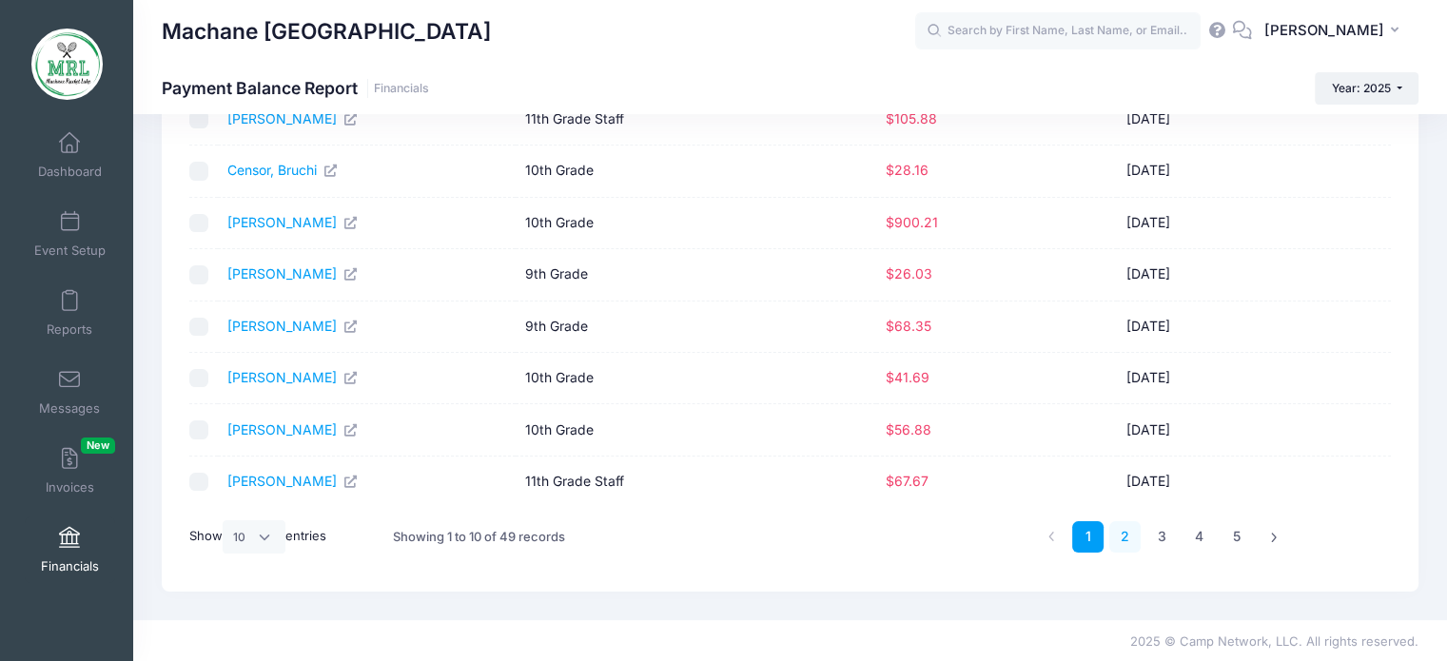
click at [1122, 540] on link "2" at bounding box center [1124, 536] width 31 height 31
click at [282, 426] on link "[PERSON_NAME]" at bounding box center [281, 429] width 109 height 16
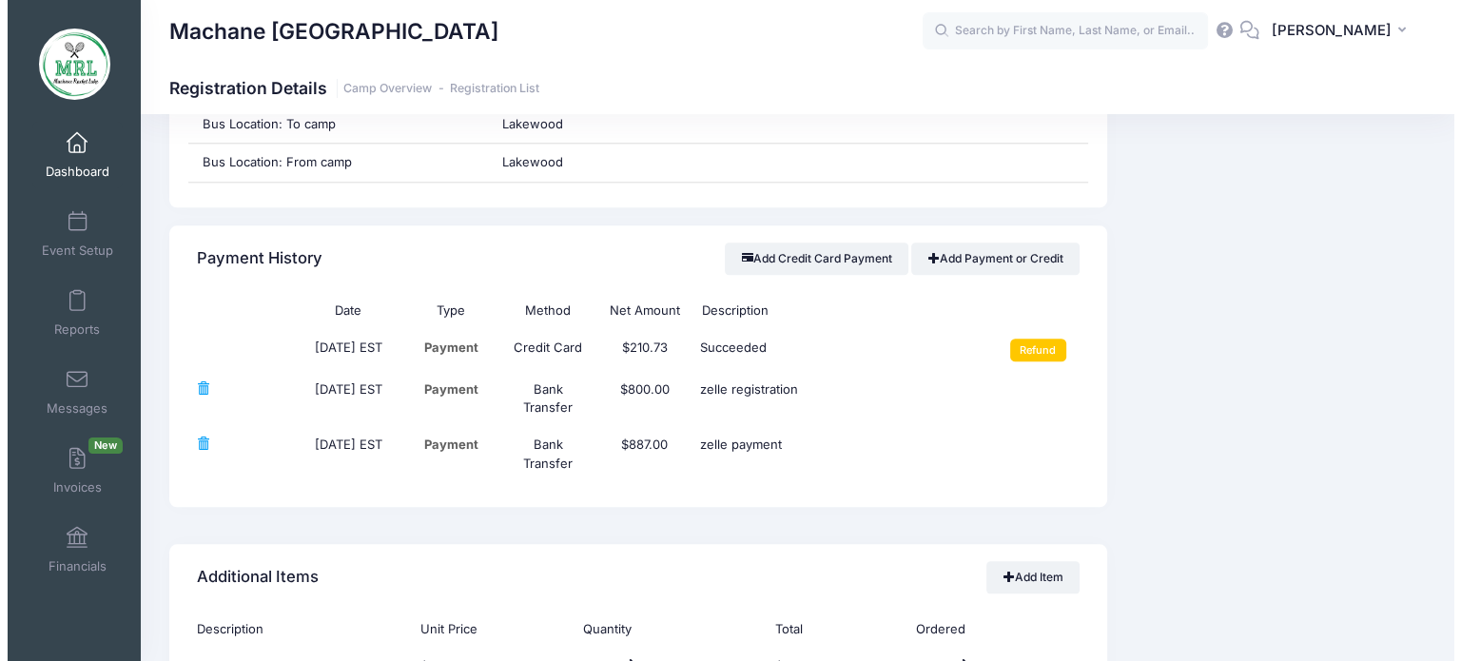
scroll to position [2097, 0]
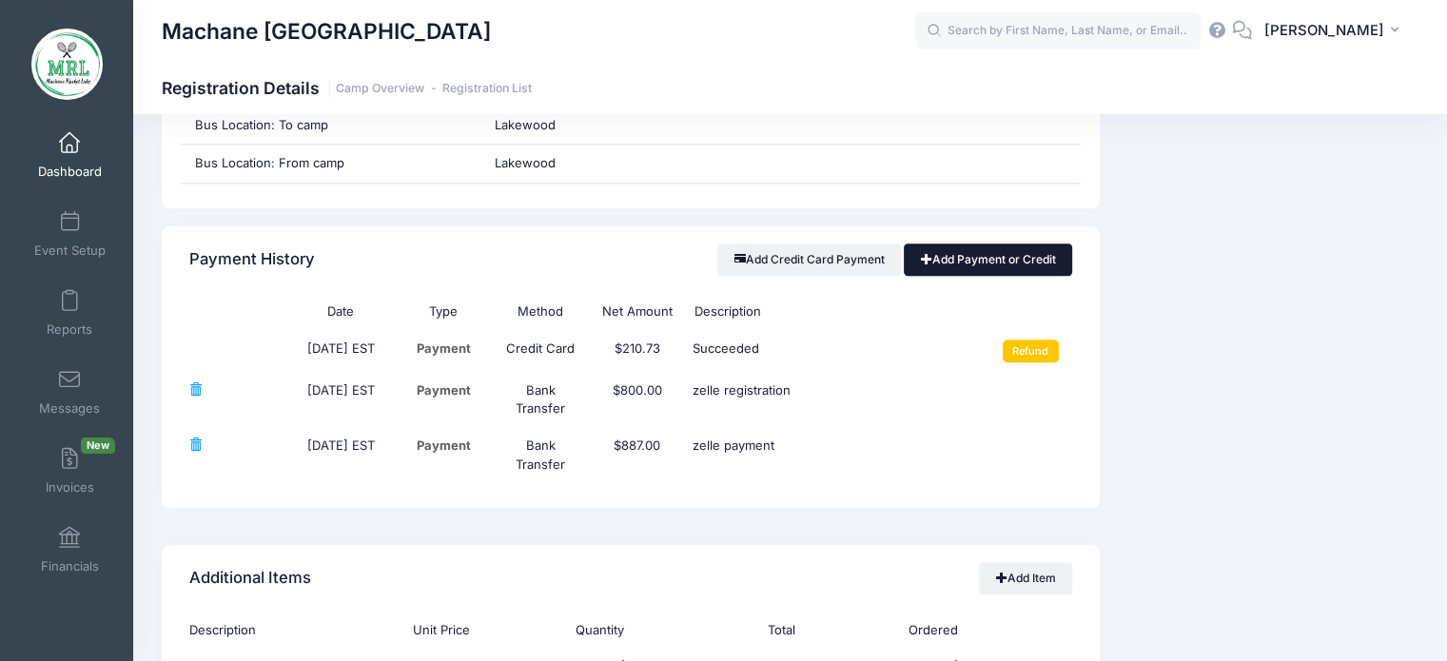
click at [966, 257] on link "Add Payment or Credit" at bounding box center [988, 260] width 168 height 32
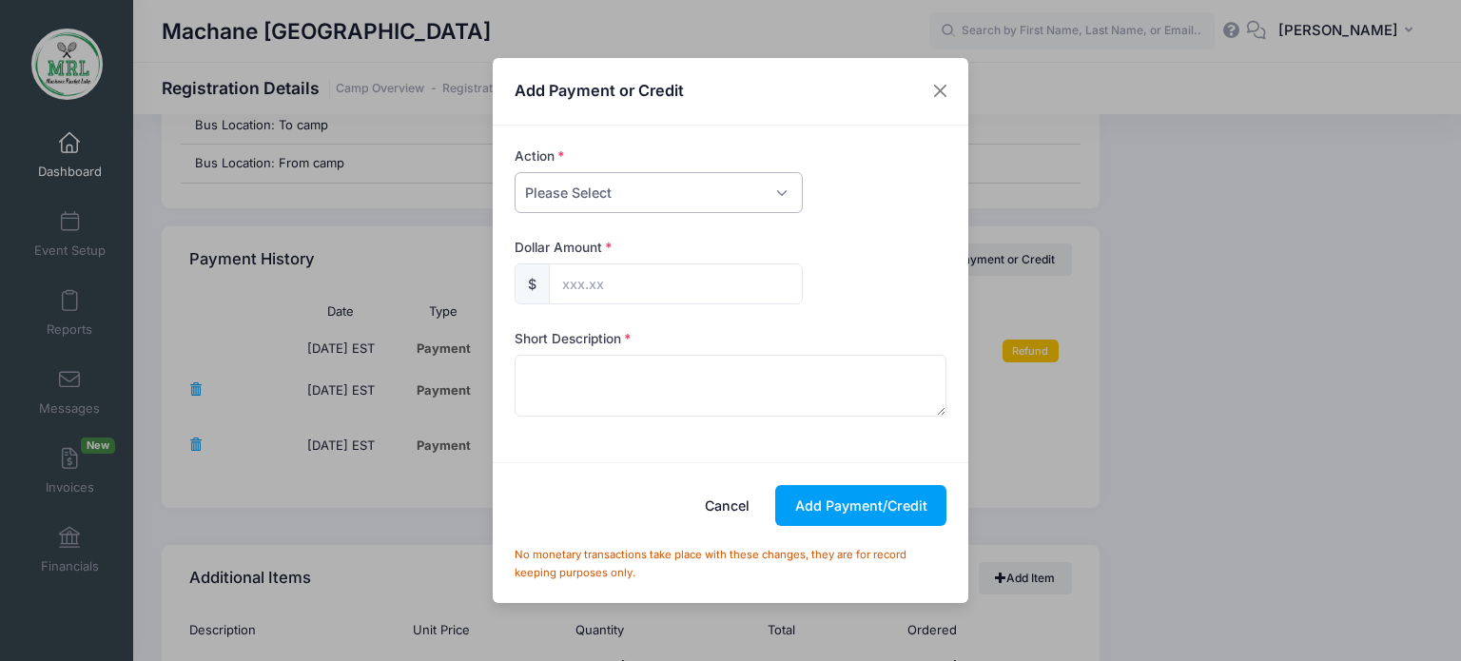
click at [636, 193] on select "Please Select Payment Credit Refund (Offline)" at bounding box center [659, 192] width 288 height 41
select select "credit"
click at [515, 172] on select "Please Select Payment Credit Refund (Offline)" at bounding box center [659, 192] width 288 height 41
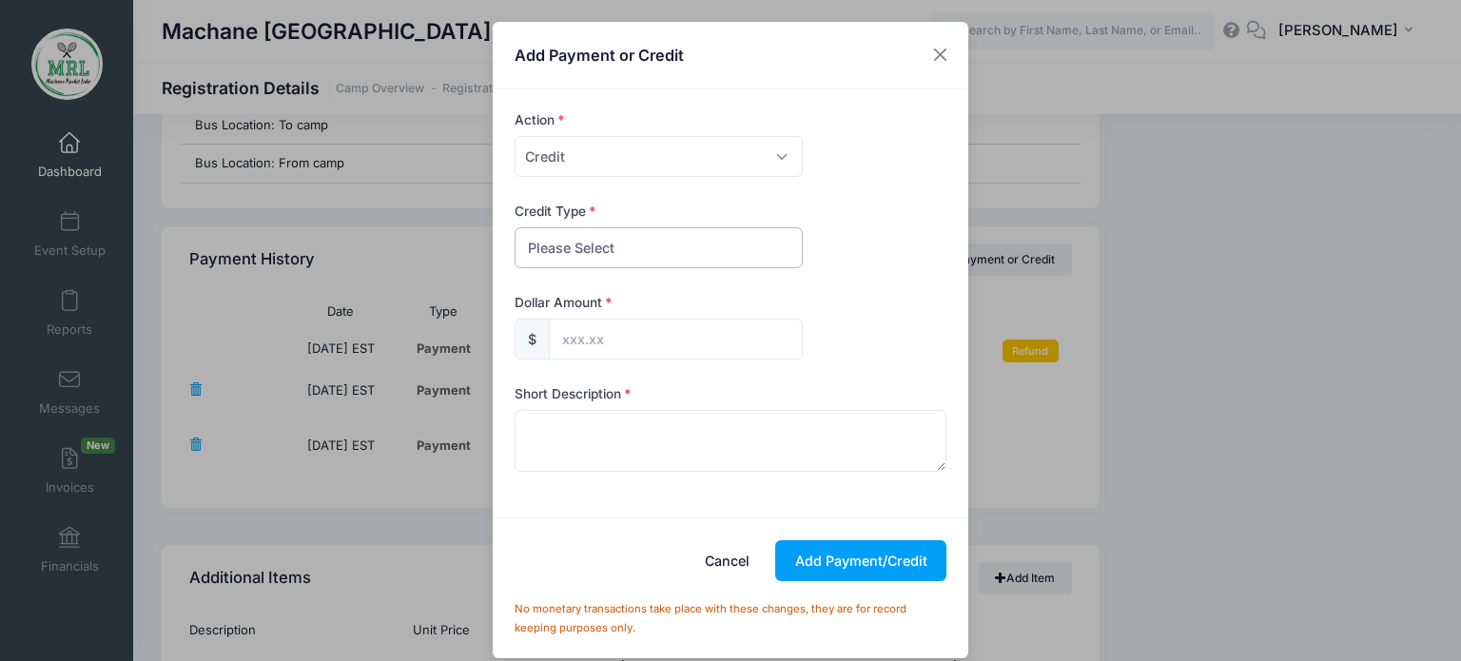
click at [571, 237] on select "Please Select Discount Scholarship Other" at bounding box center [659, 247] width 288 height 41
select select "discount"
click at [515, 227] on select "Please Select Discount Scholarship Other" at bounding box center [659, 247] width 288 height 41
click at [566, 337] on input "text" at bounding box center [676, 339] width 254 height 41
type input "87."
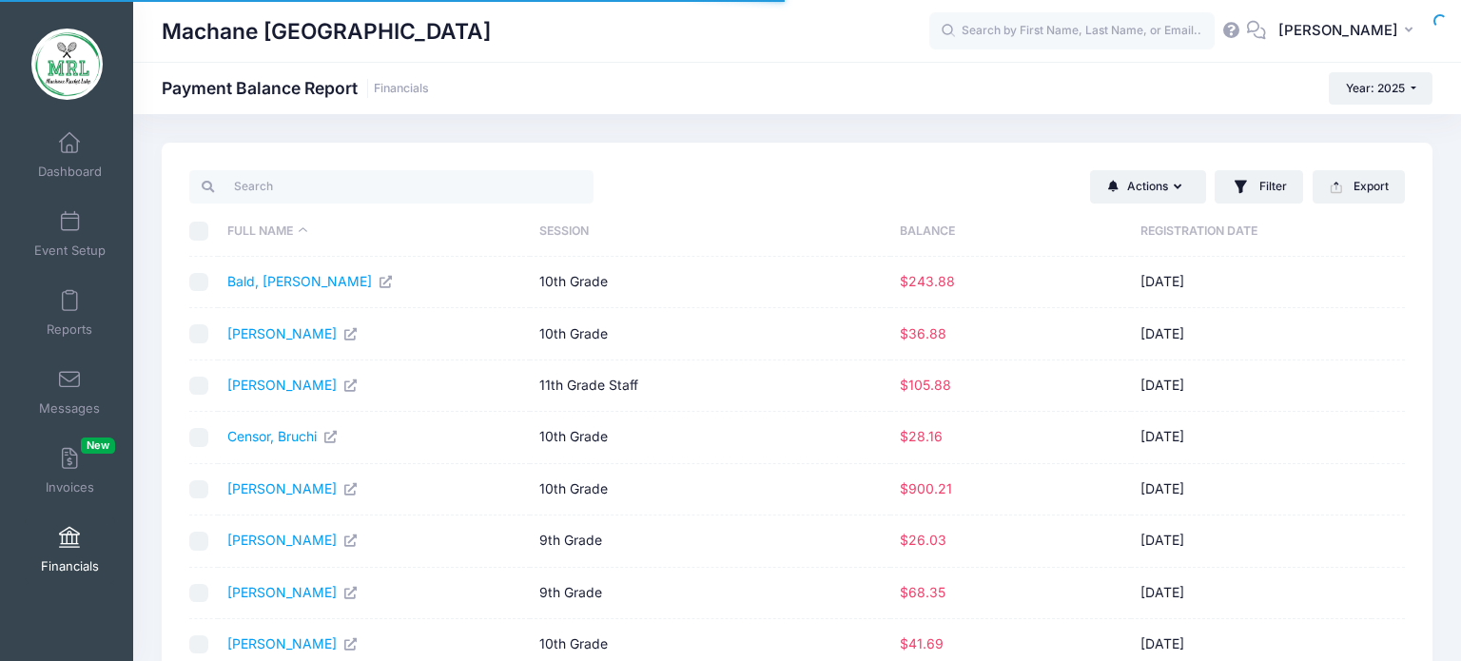
select select "10"
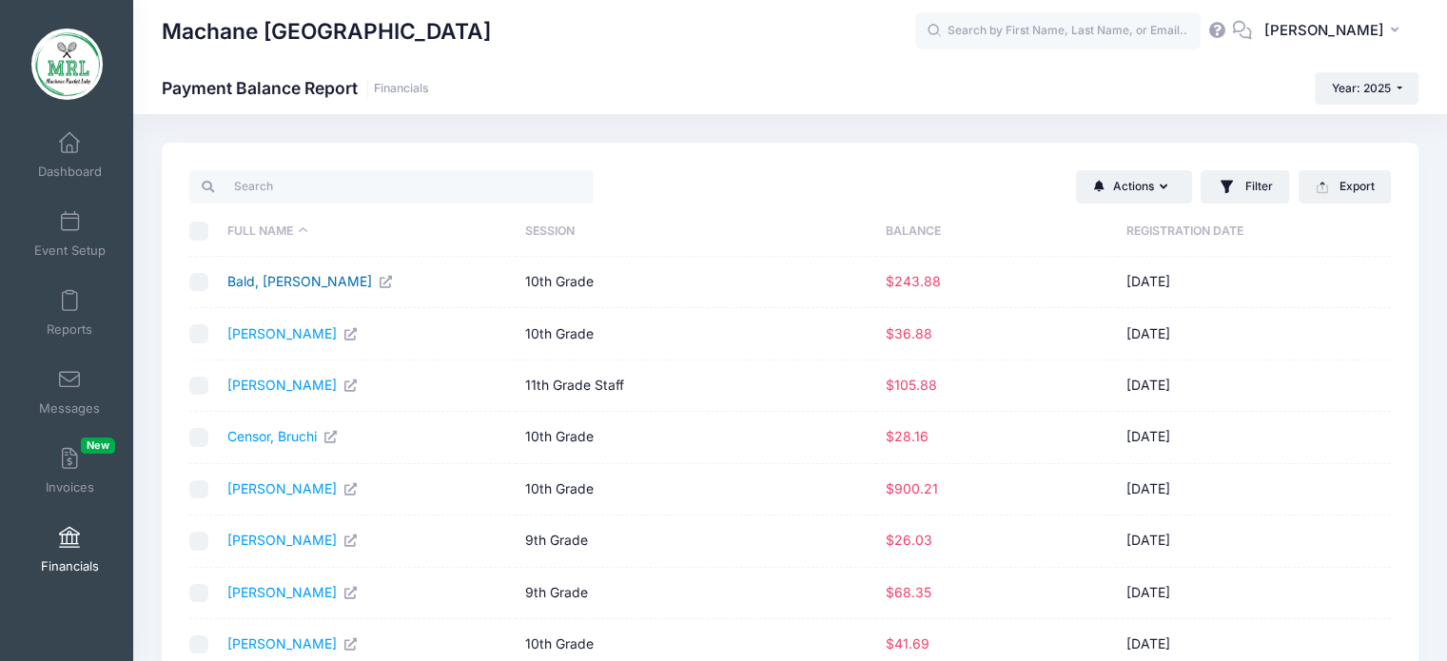
click at [270, 279] on link "Bald, [PERSON_NAME]" at bounding box center [310, 281] width 166 height 16
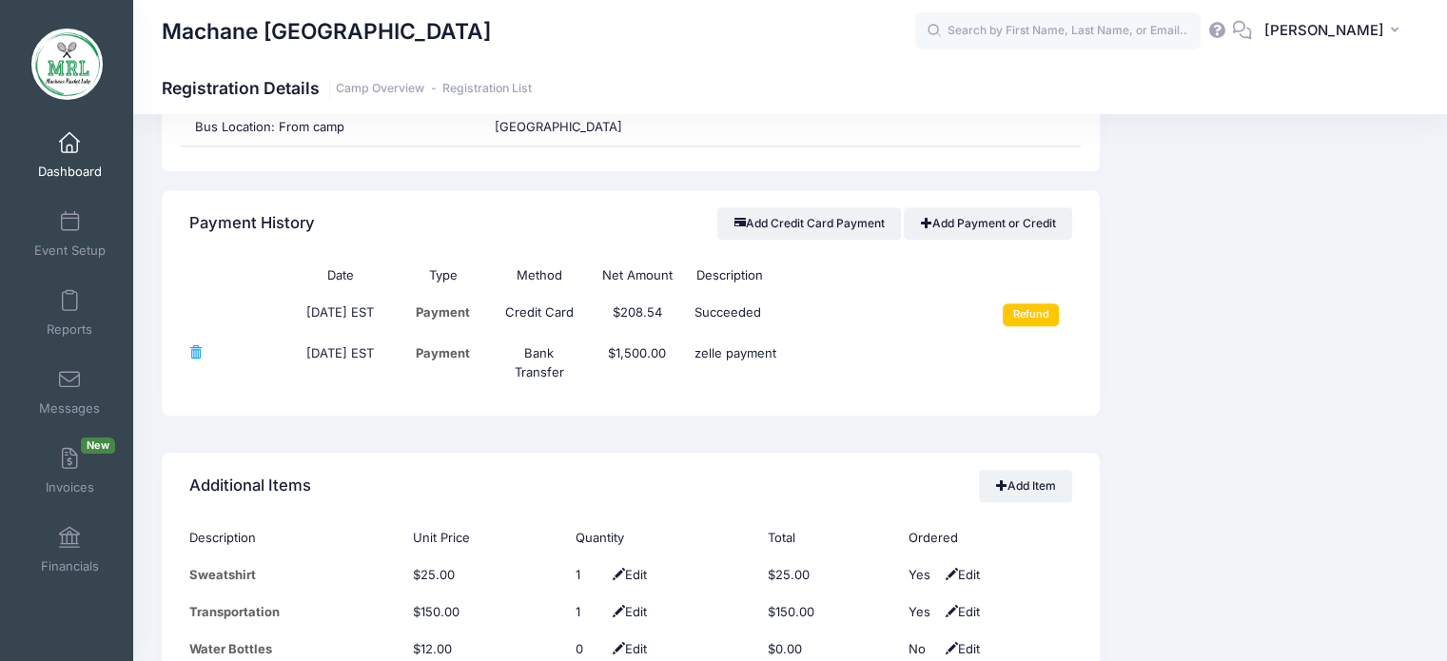
scroll to position [2138, 0]
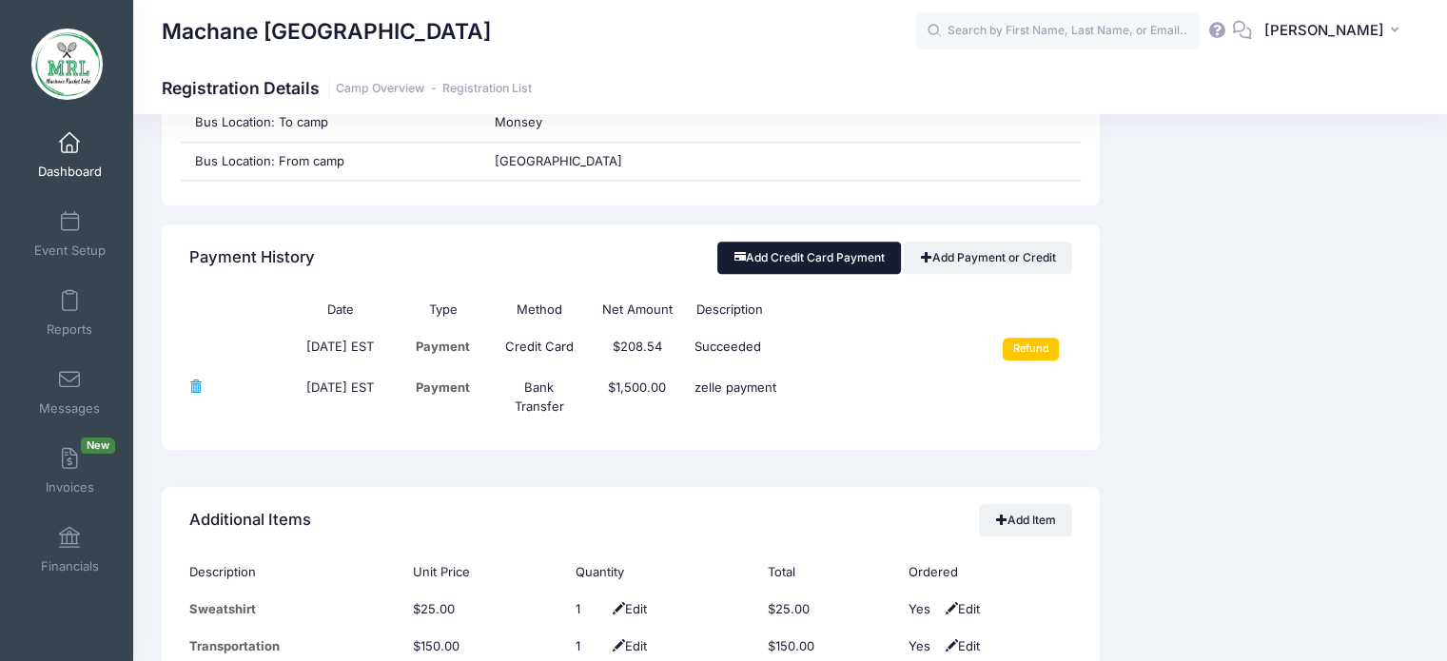
click at [835, 254] on button "Add Credit Card Payment" at bounding box center [809, 258] width 184 height 32
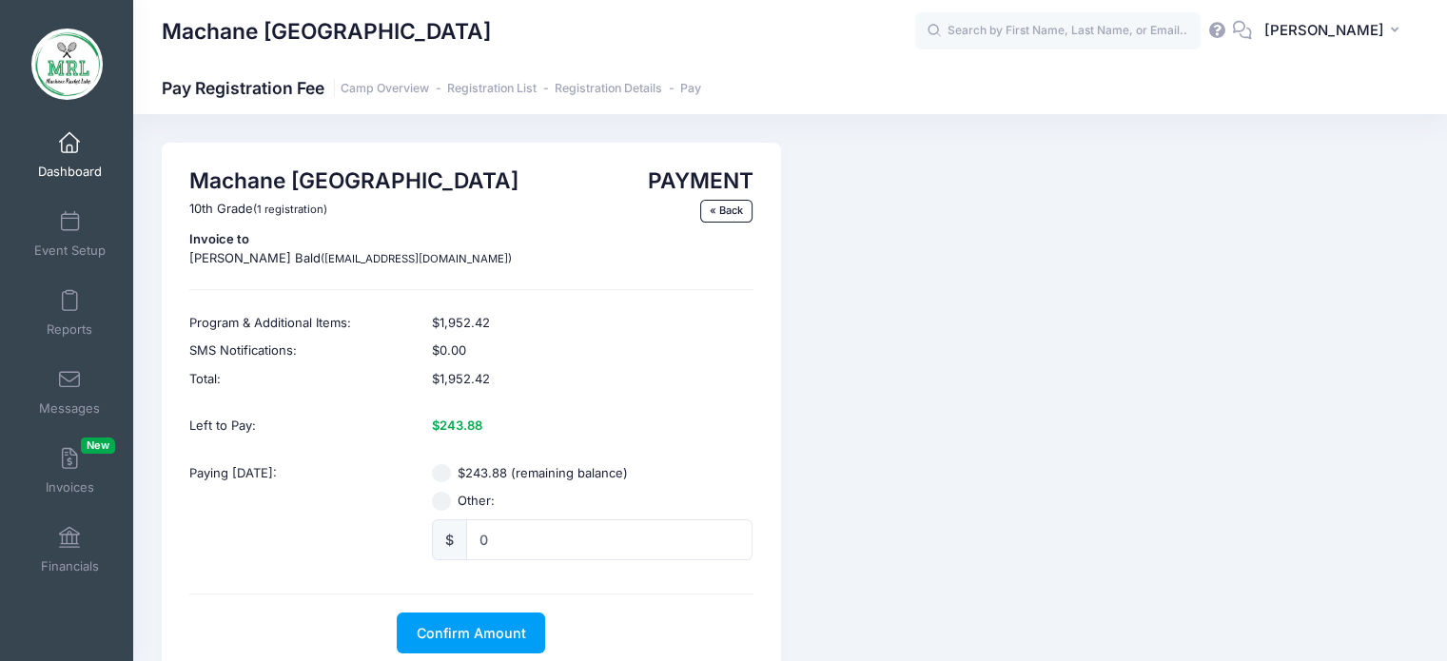
click at [442, 471] on input "$243.88 (remaining balance)" at bounding box center [441, 473] width 19 height 19
radio input "true"
click at [478, 625] on span "Confirm Amount" at bounding box center [471, 633] width 109 height 16
click at [477, 642] on button "Pay with Card" at bounding box center [471, 633] width 130 height 41
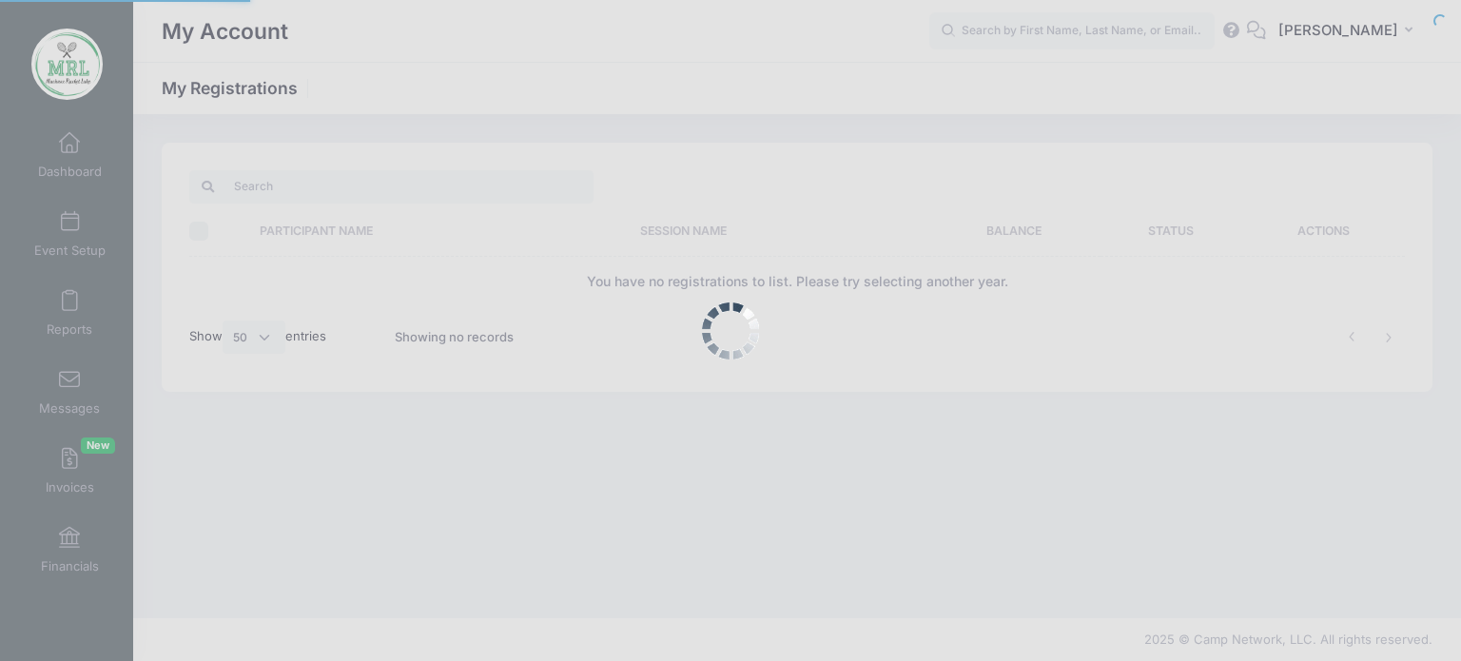
select select "50"
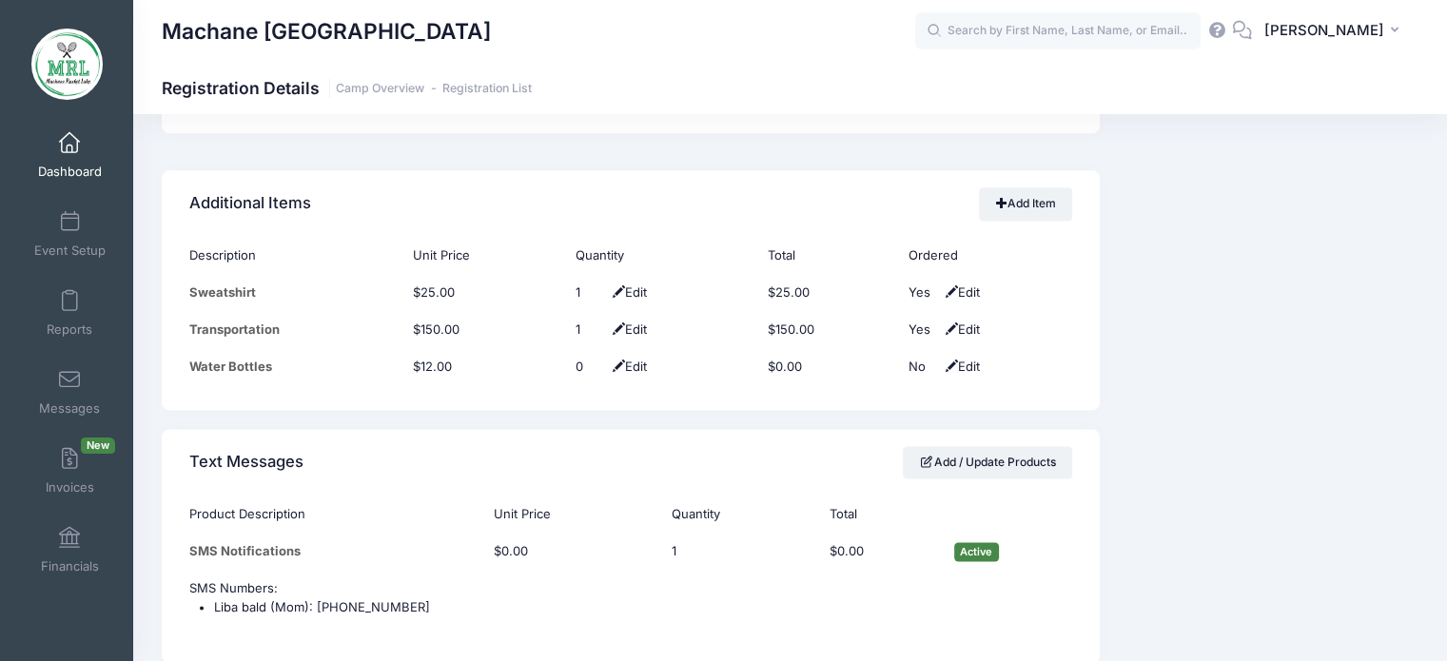
scroll to position [2497, 0]
click at [69, 456] on span at bounding box center [69, 459] width 0 height 21
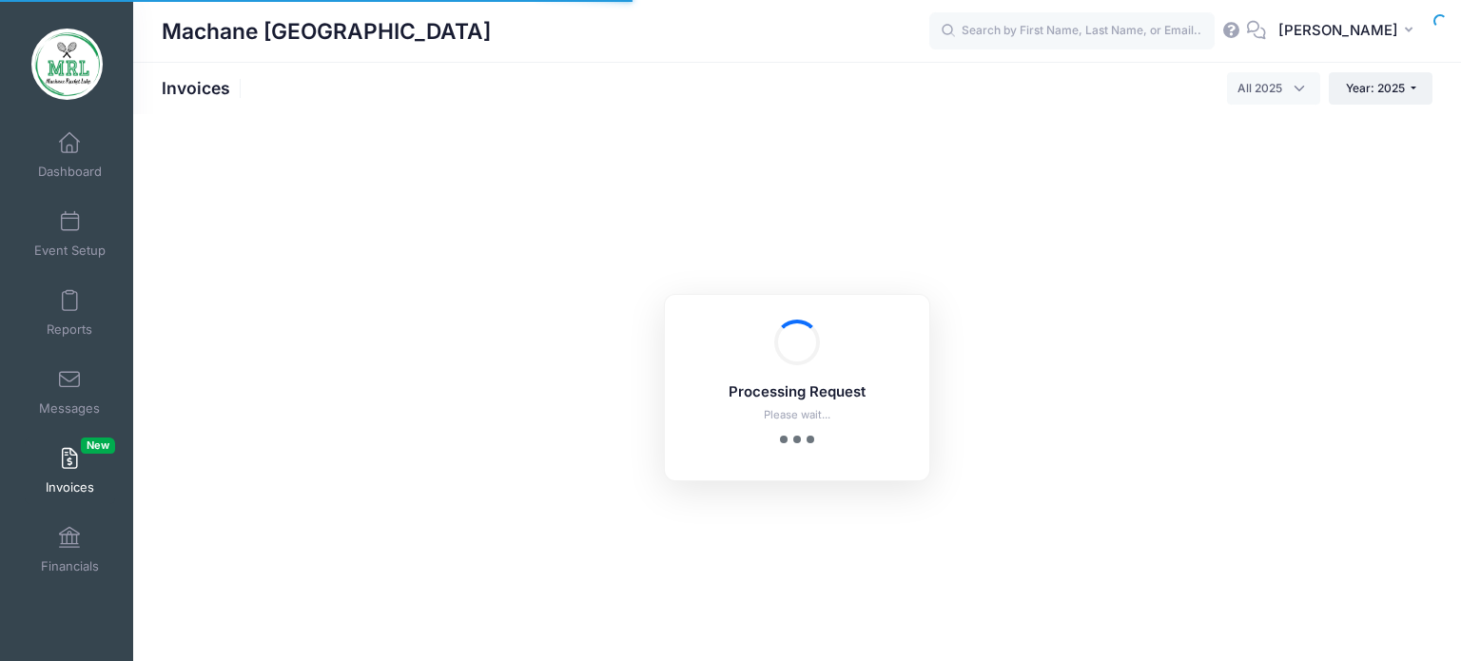
select select
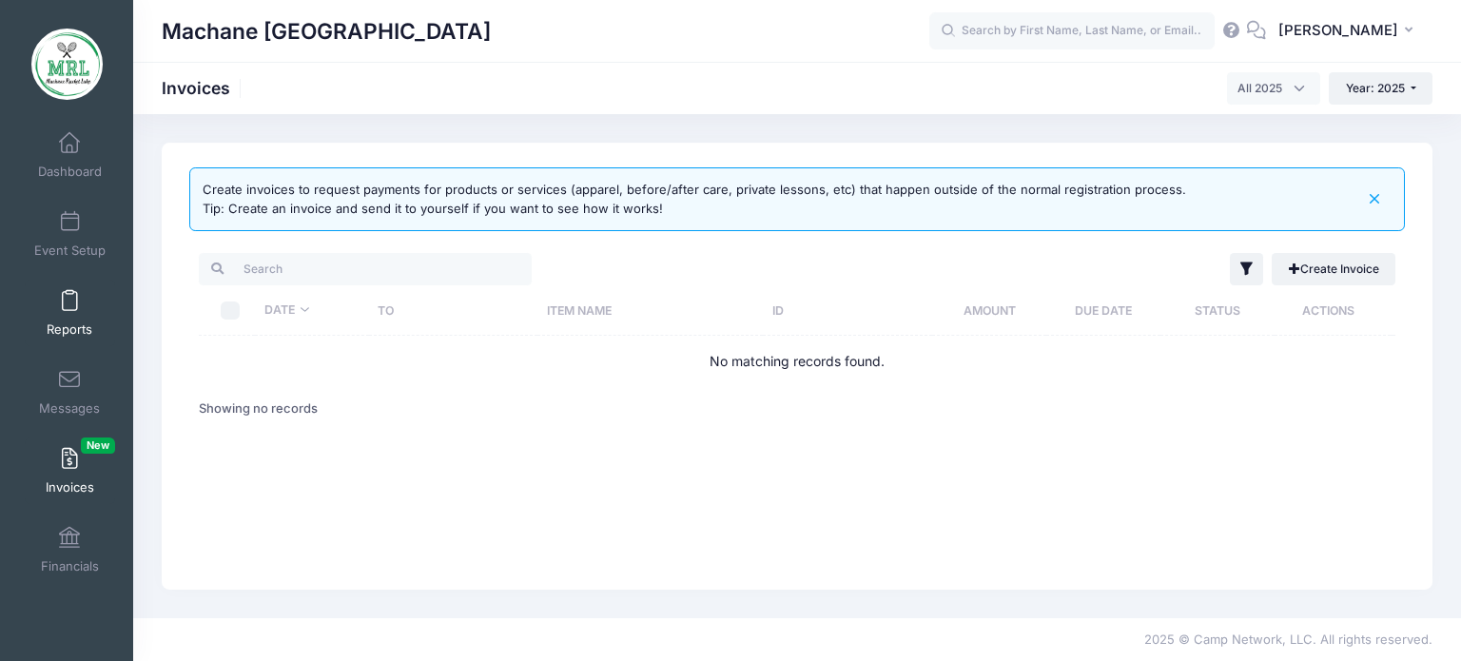
click at [69, 311] on span at bounding box center [69, 301] width 0 height 21
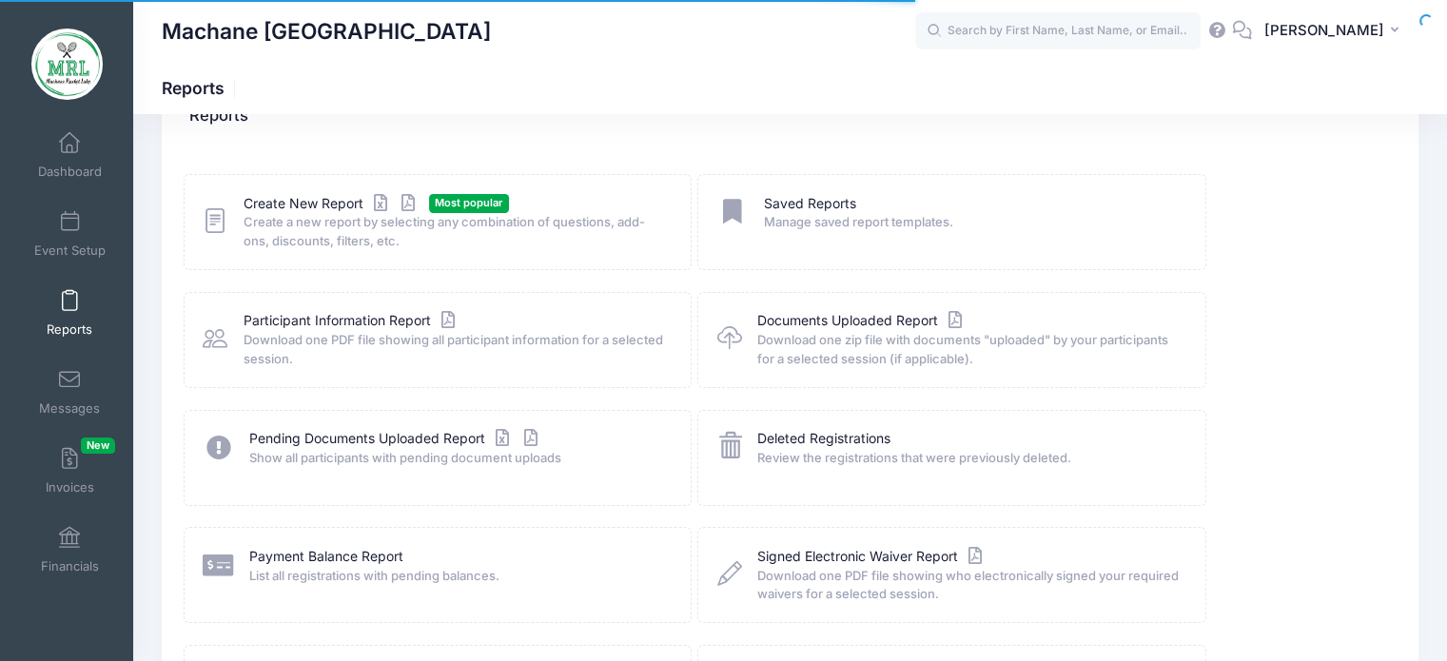
scroll to position [63, 0]
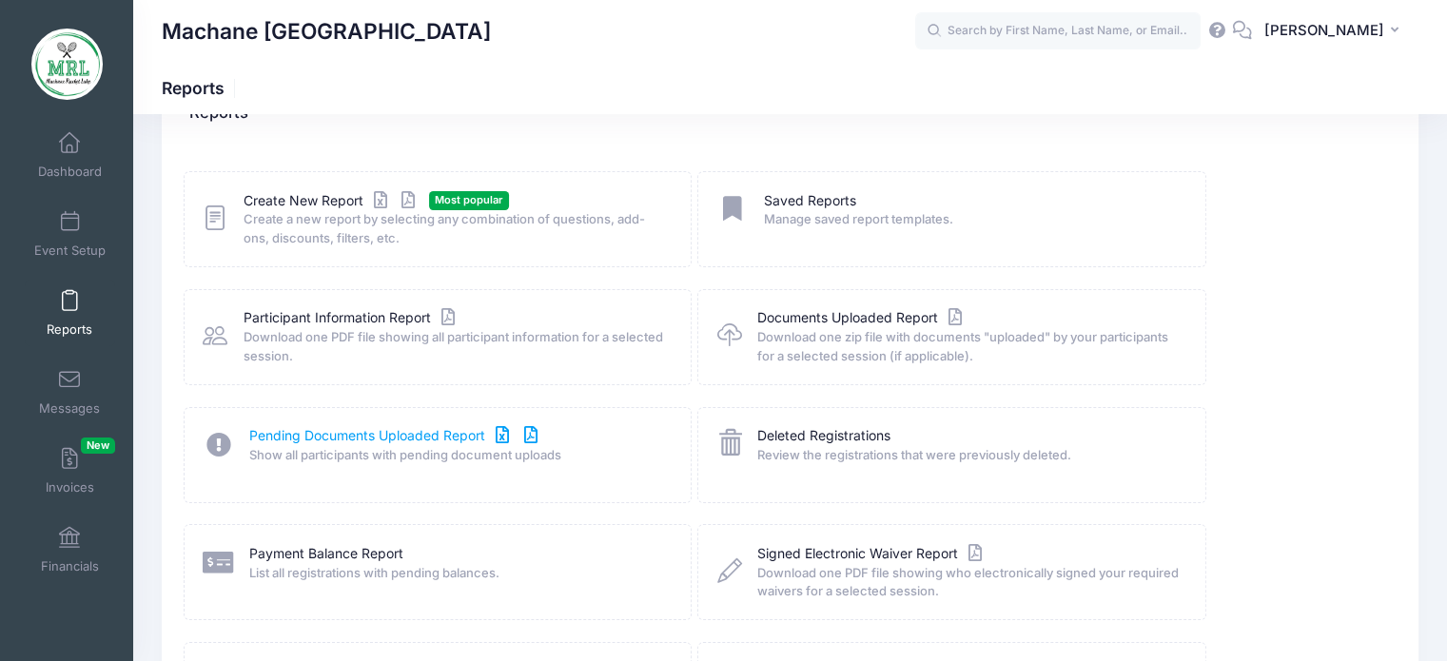
click at [314, 434] on link "Pending Documents Uploaded Report" at bounding box center [395, 436] width 293 height 20
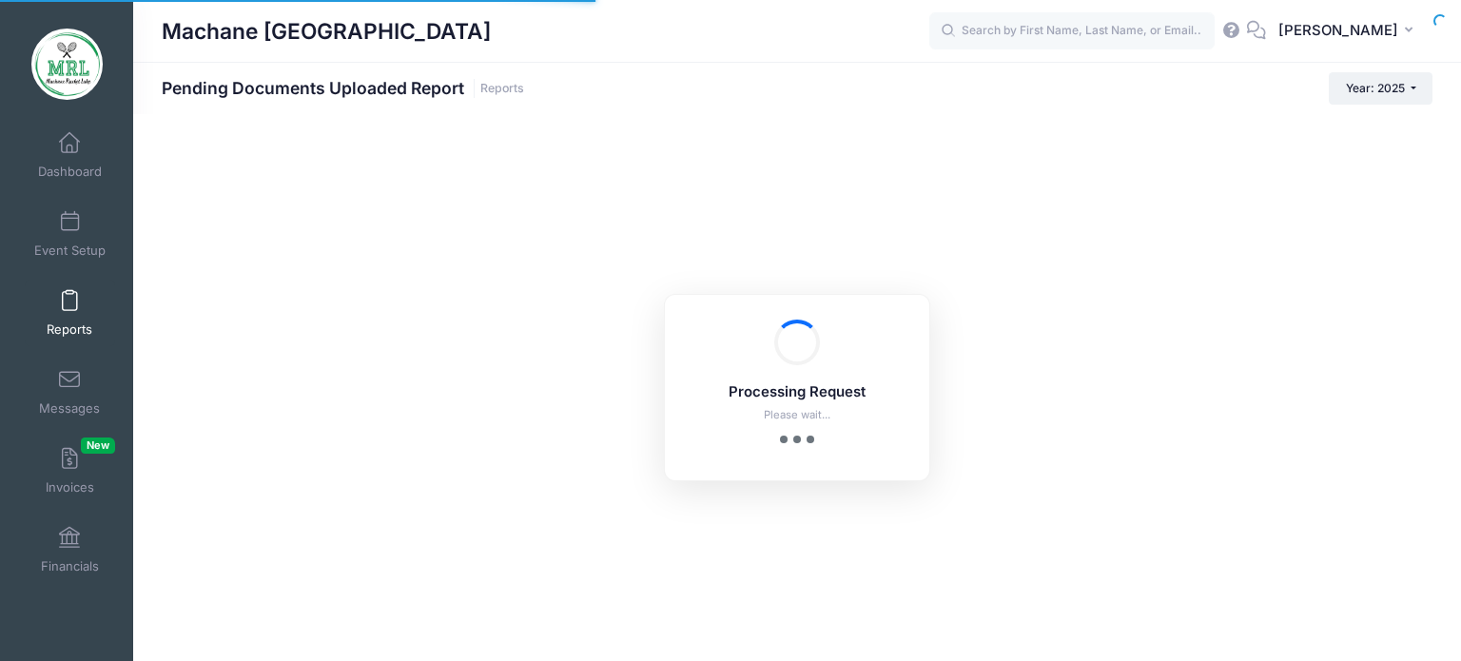
select select "10"
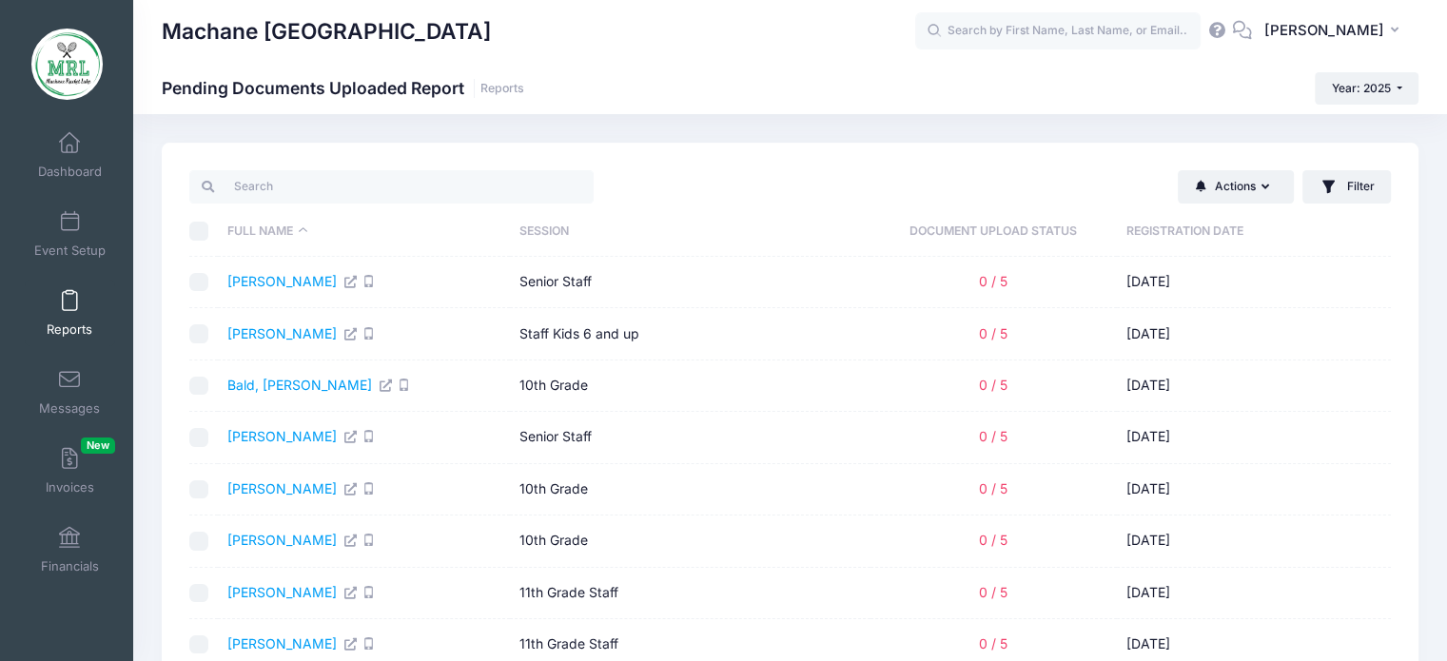
click at [61, 324] on span "Reports" at bounding box center [70, 330] width 46 height 16
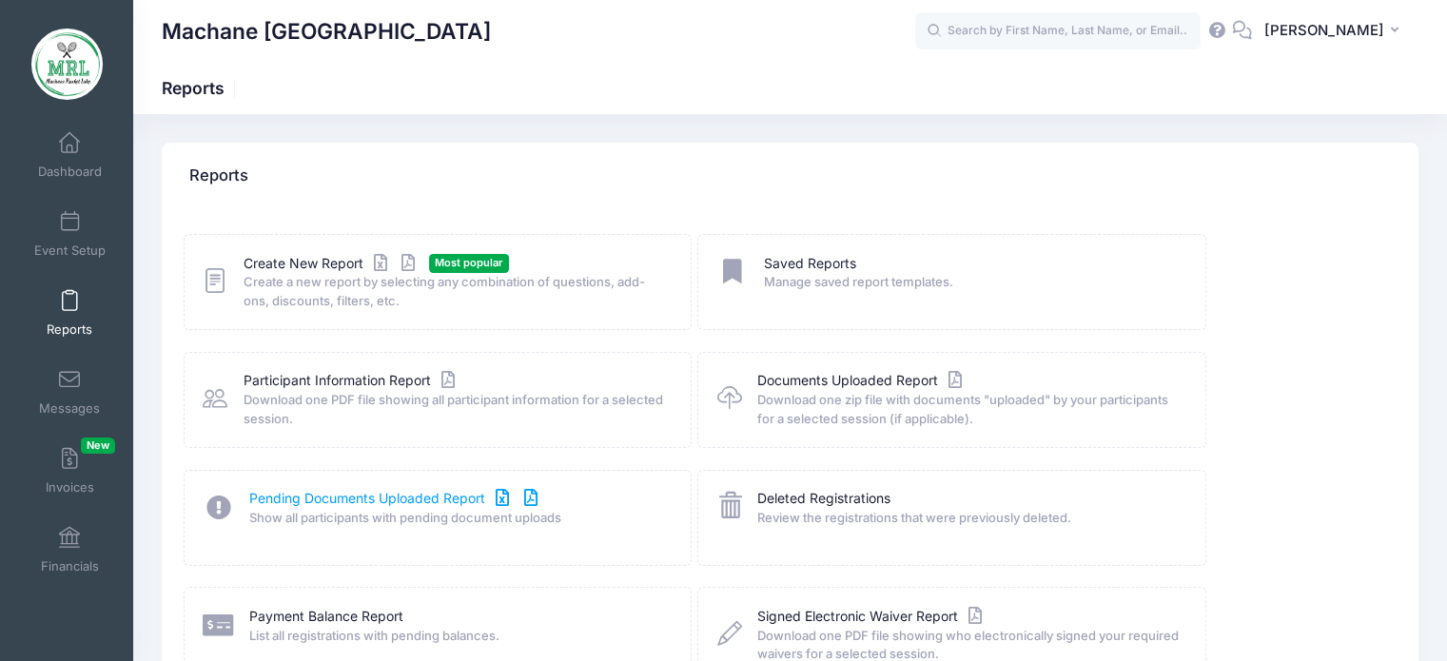
scroll to position [110, 0]
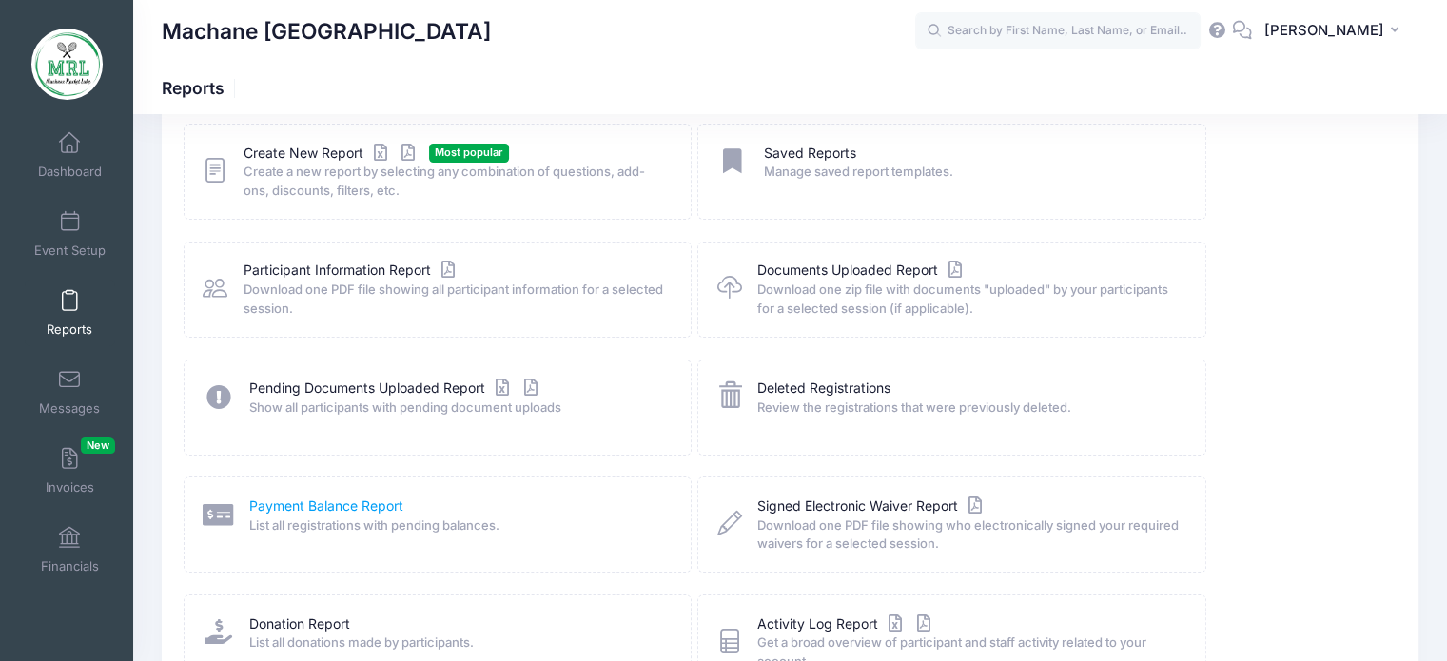
click at [342, 498] on link "Payment Balance Report" at bounding box center [326, 507] width 154 height 20
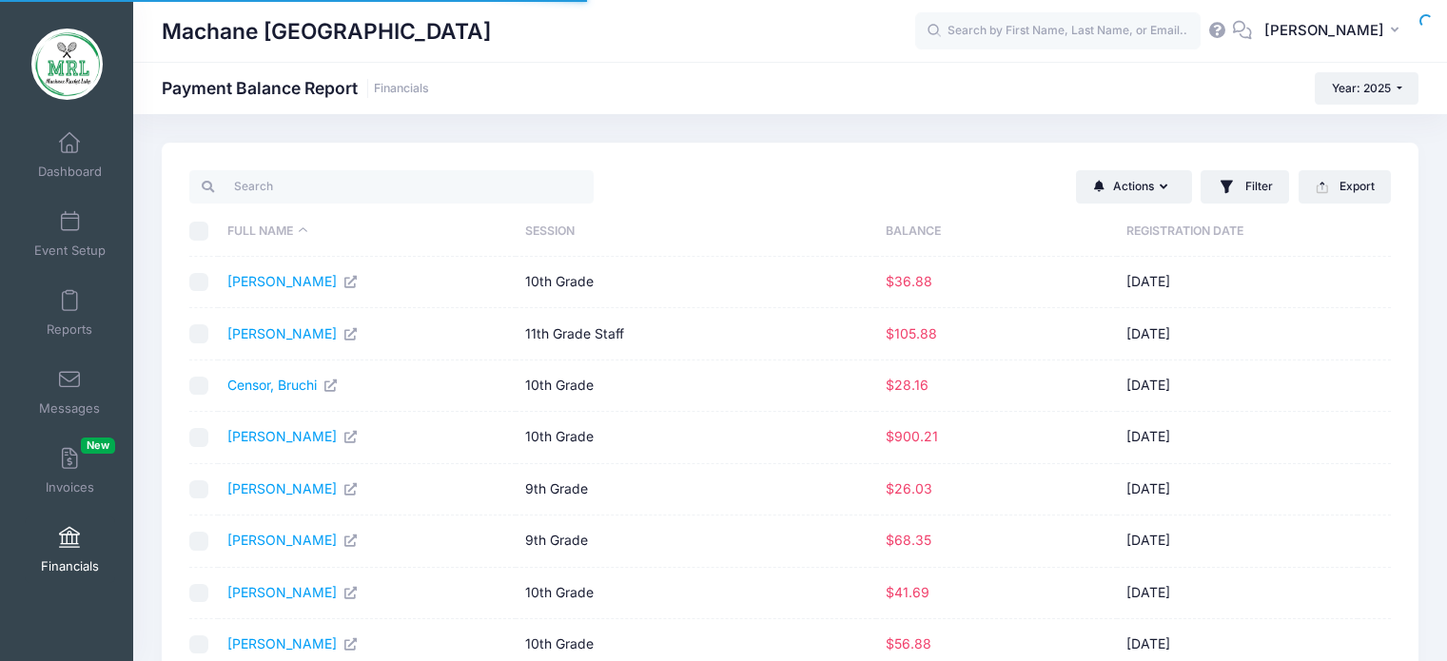
select select "10"
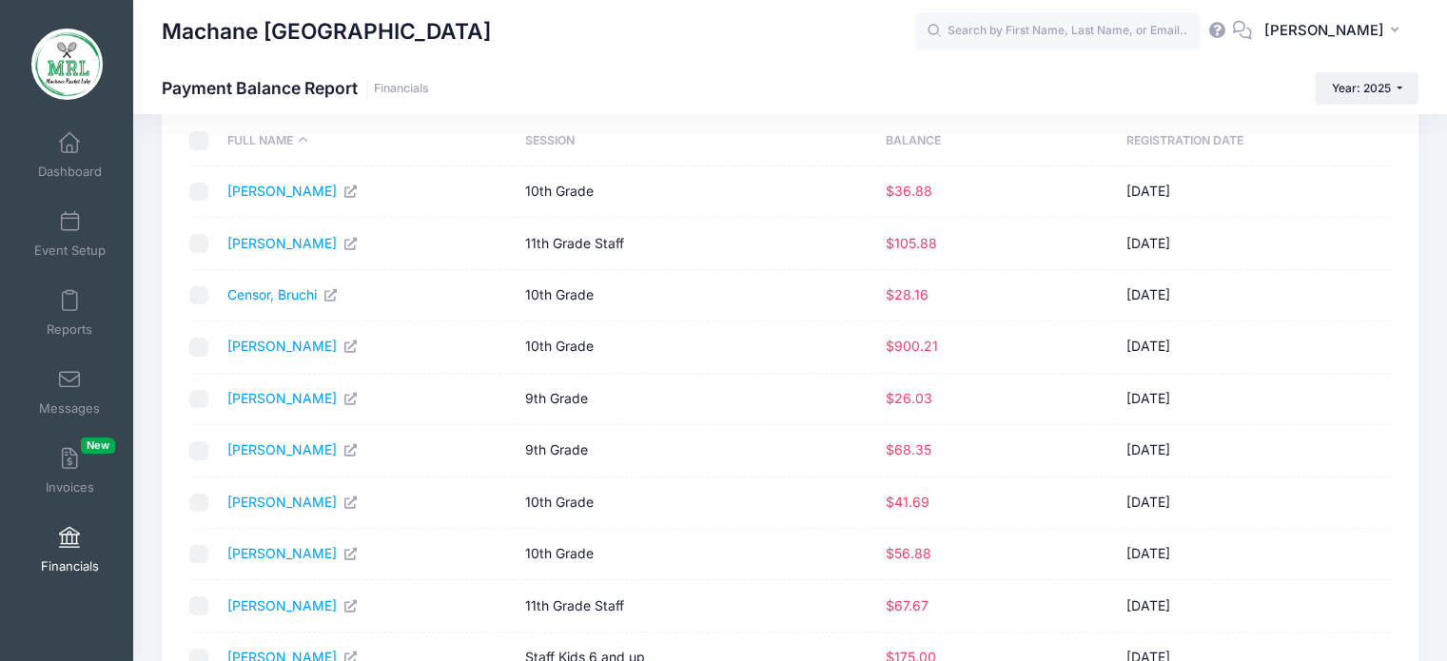
scroll to position [122, 0]
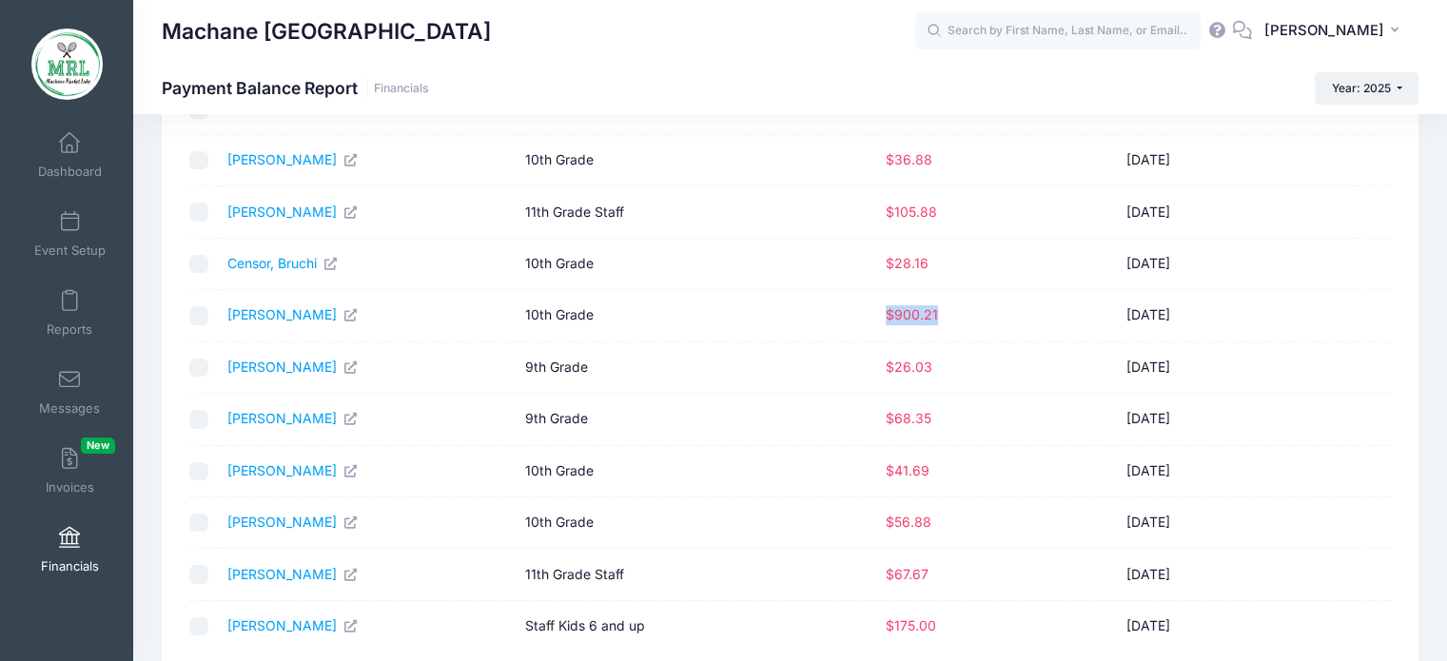
drag, startPoint x: 939, startPoint y: 311, endPoint x: 884, endPoint y: 314, distance: 55.2
click at [884, 314] on td "$900.21" at bounding box center [996, 315] width 241 height 51
click at [977, 370] on td "$26.03" at bounding box center [996, 367] width 241 height 51
